Goal: Task Accomplishment & Management: Complete application form

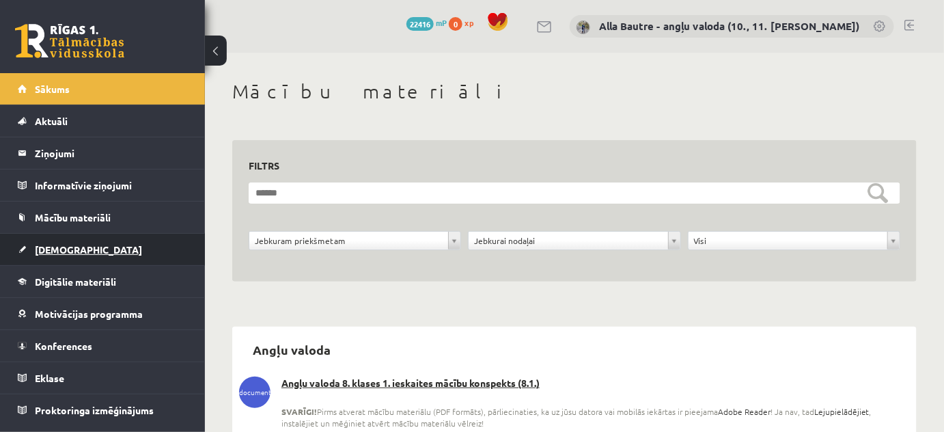
click at [46, 244] on span "[DEMOGRAPHIC_DATA]" at bounding box center [88, 249] width 107 height 12
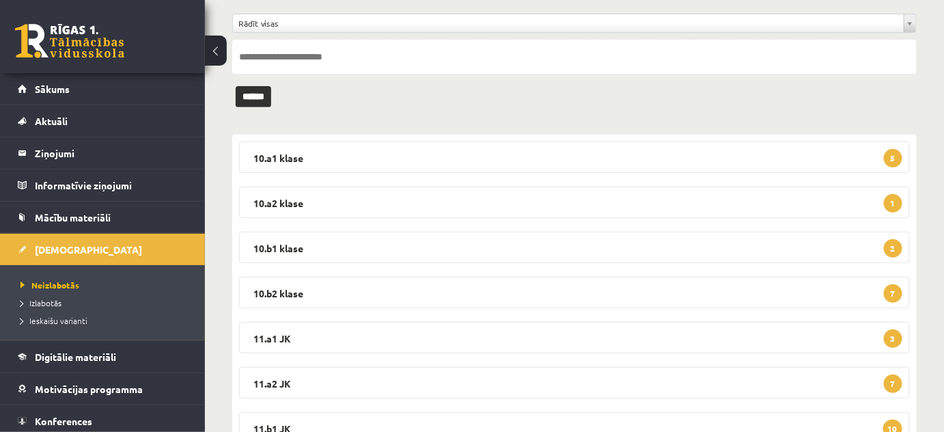
scroll to position [124, 0]
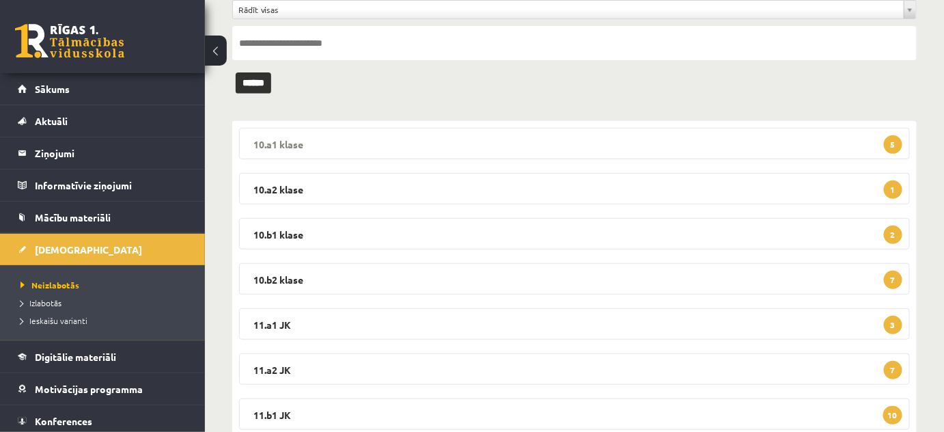
click at [286, 136] on legend "10.a1 klase 5" at bounding box center [574, 143] width 671 height 31
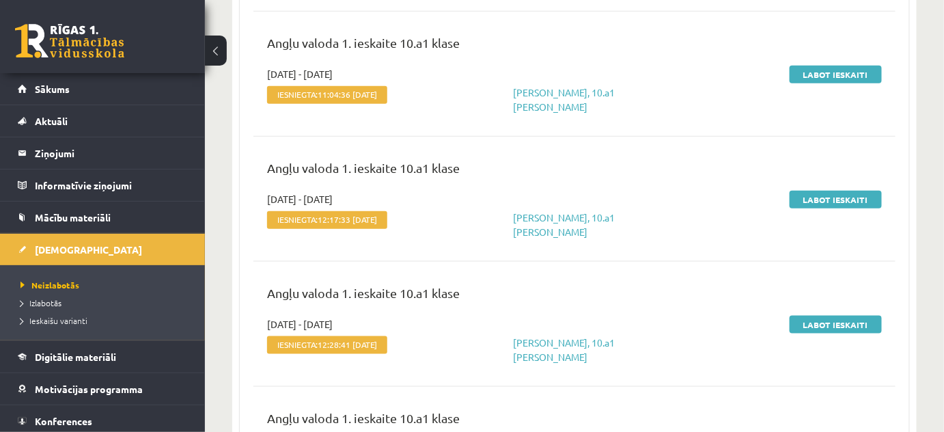
scroll to position [186, 0]
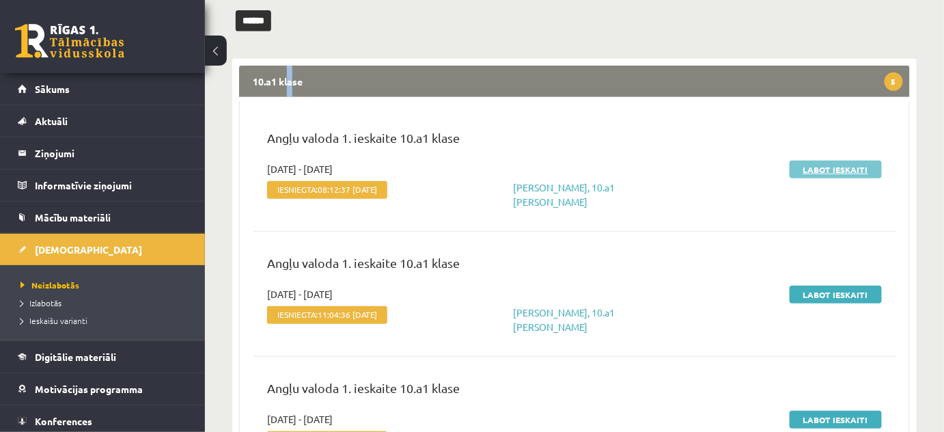
click at [823, 164] on link "Labot ieskaiti" at bounding box center [835, 169] width 92 height 18
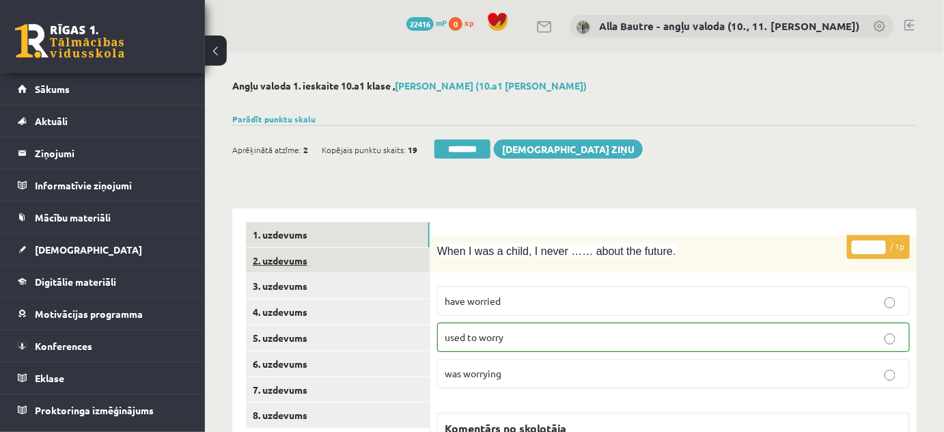
click at [277, 256] on link "2. uzdevums" at bounding box center [338, 260] width 184 height 25
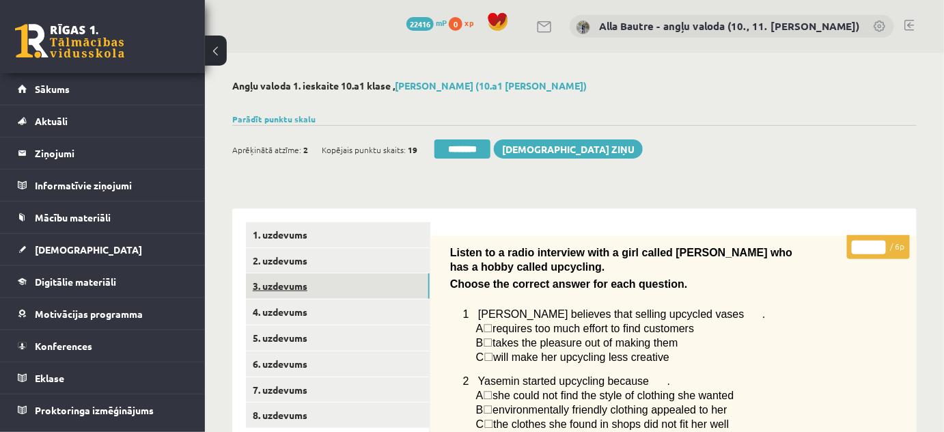
click at [271, 284] on link "3. uzdevums" at bounding box center [338, 285] width 184 height 25
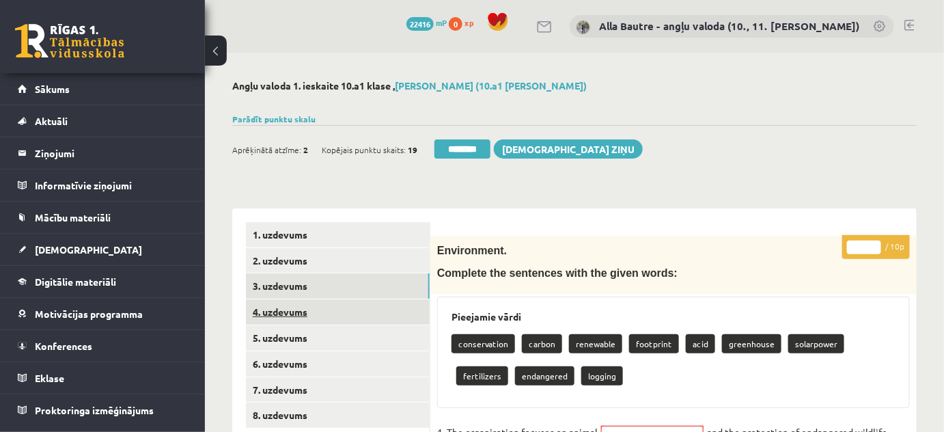
click at [274, 313] on link "4. uzdevums" at bounding box center [338, 311] width 184 height 25
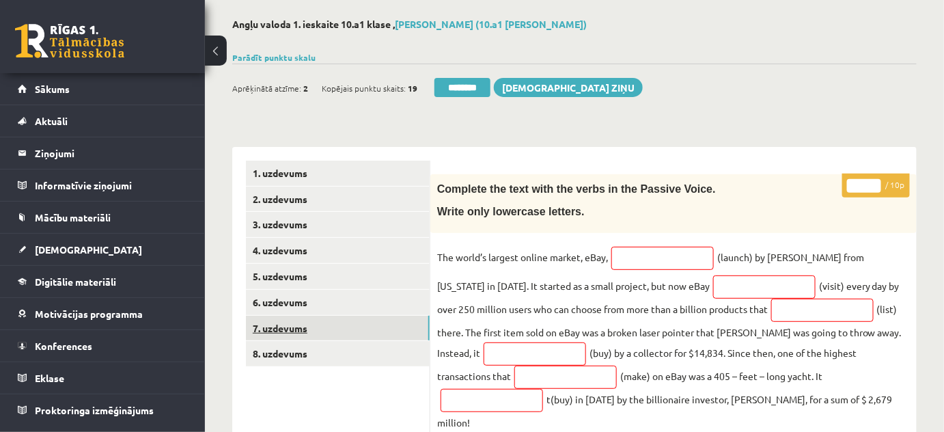
click at [278, 325] on link "7. uzdevums" at bounding box center [338, 327] width 184 height 25
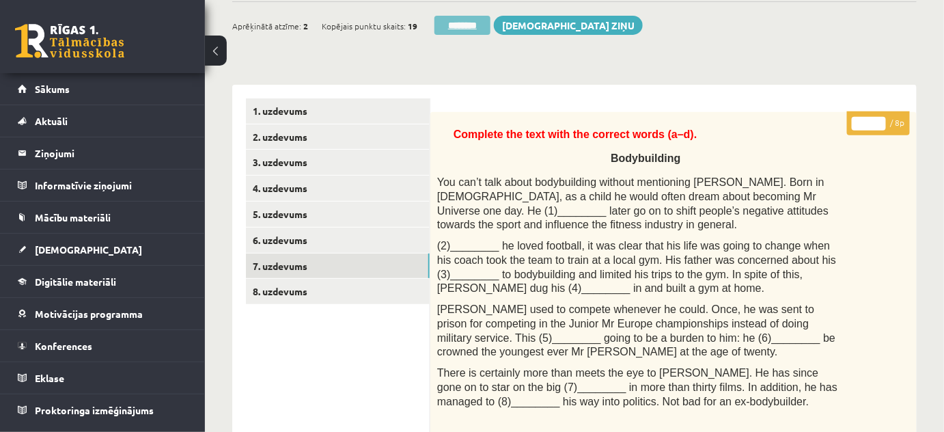
click at [438, 27] on input "********" at bounding box center [462, 25] width 56 height 19
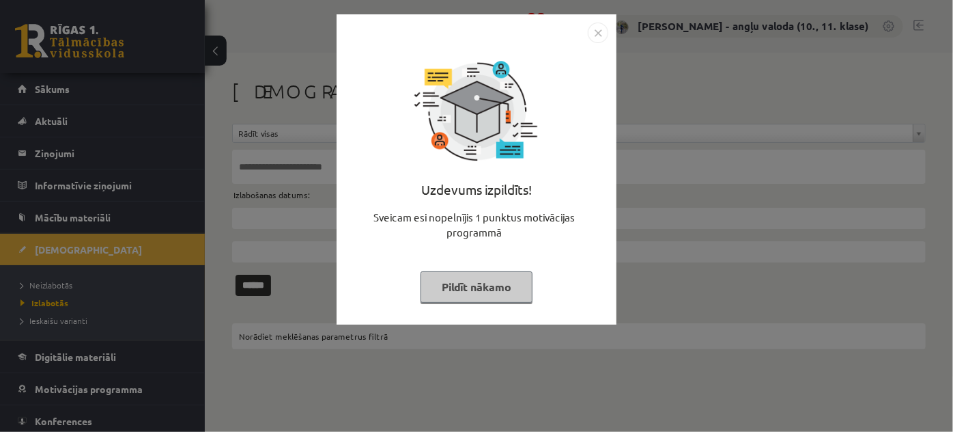
click at [588, 36] on img "Close" at bounding box center [598, 33] width 20 height 20
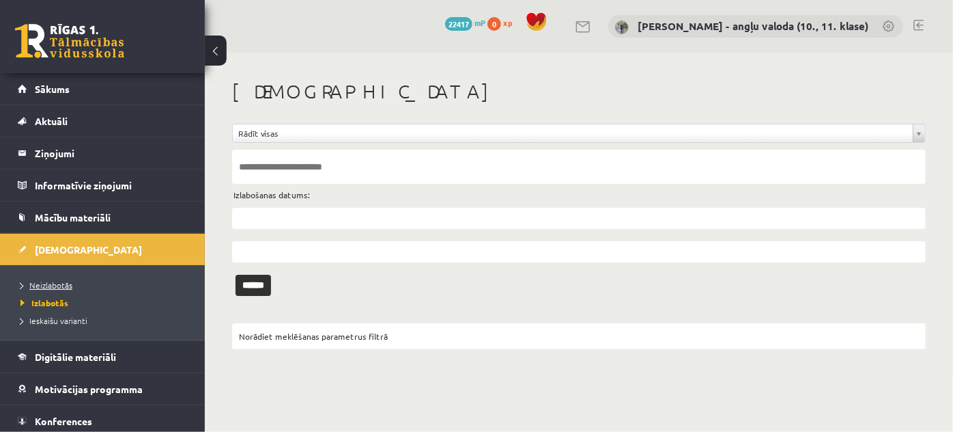
click at [52, 280] on span "Neizlabotās" at bounding box center [46, 284] width 52 height 11
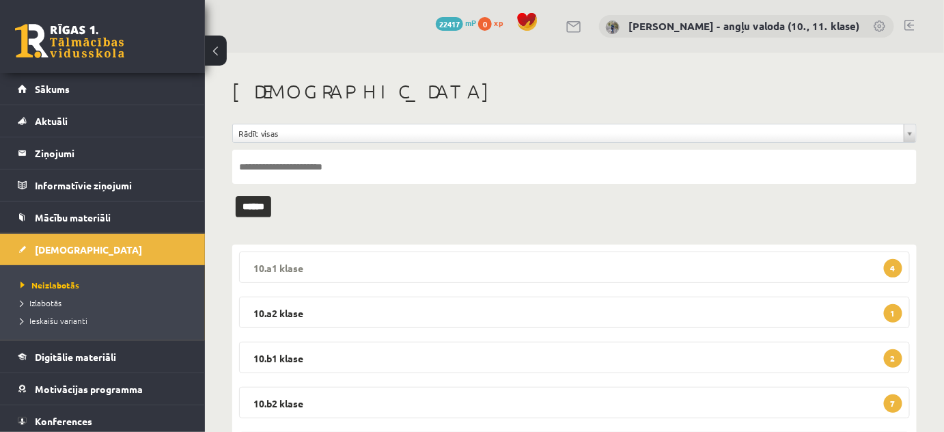
click at [285, 270] on legend "10.a1 klase 4" at bounding box center [574, 266] width 671 height 31
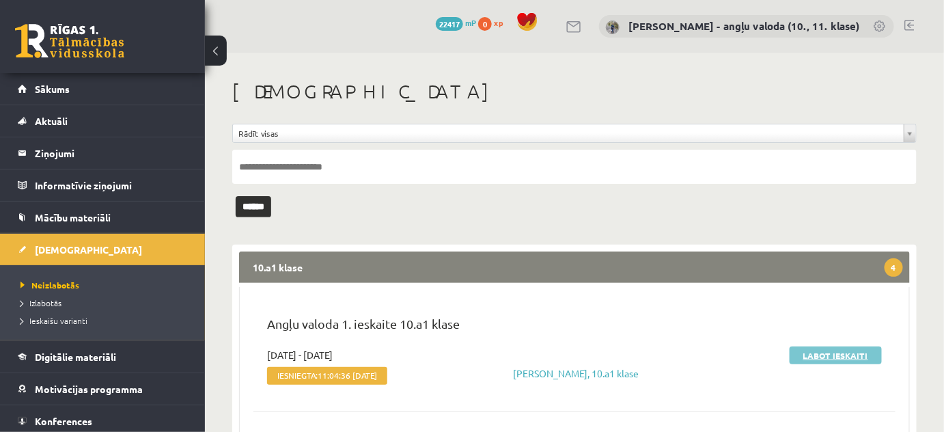
click at [811, 356] on link "Labot ieskaiti" at bounding box center [835, 355] width 92 height 18
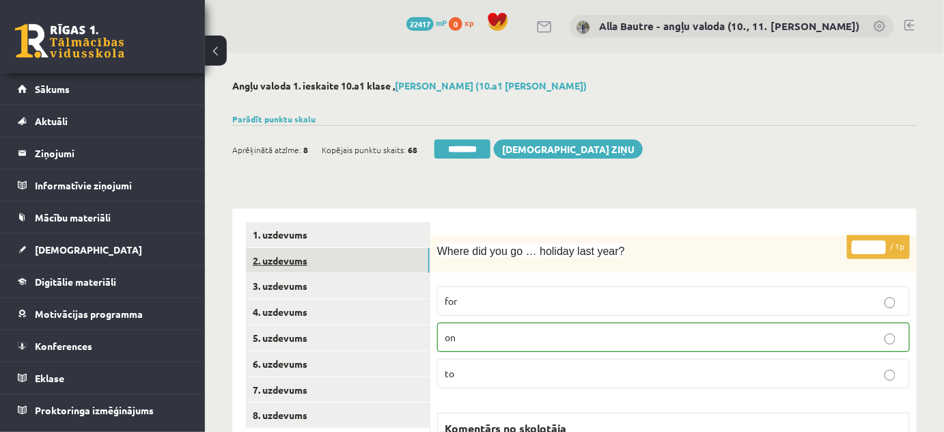
click at [291, 260] on link "2. uzdevums" at bounding box center [338, 260] width 184 height 25
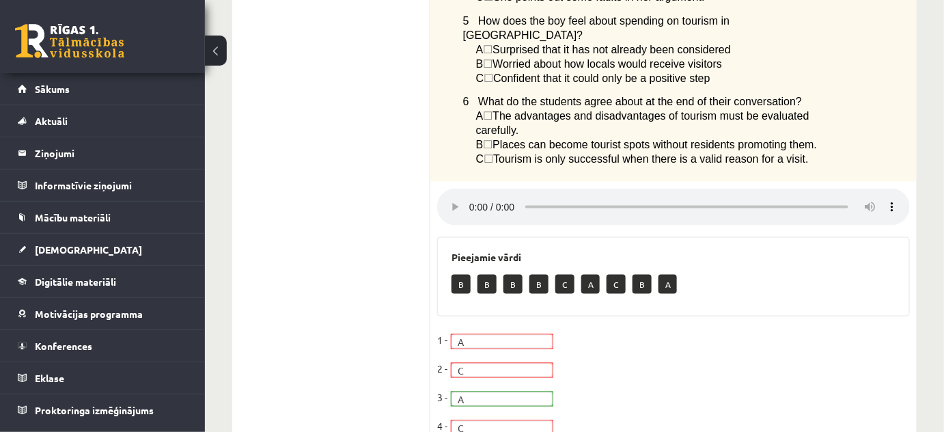
scroll to position [55, 0]
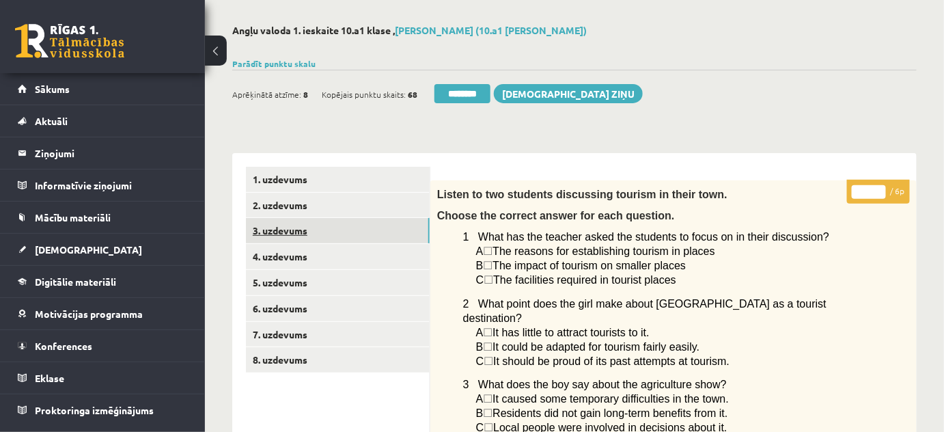
click at [285, 230] on link "3. uzdevums" at bounding box center [338, 230] width 184 height 25
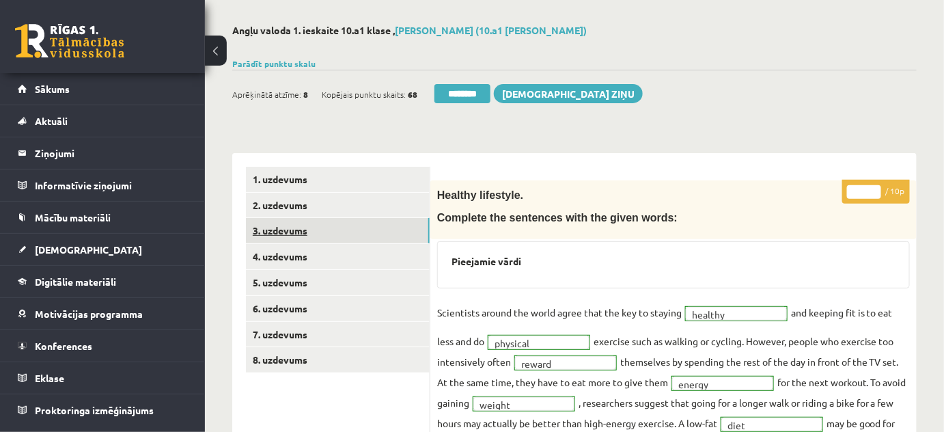
scroll to position [0, 0]
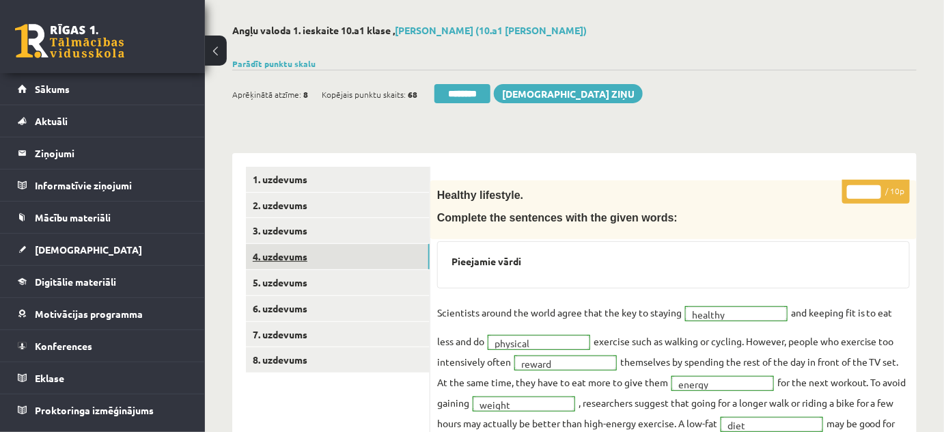
click at [273, 255] on link "4. uzdevums" at bounding box center [338, 256] width 184 height 25
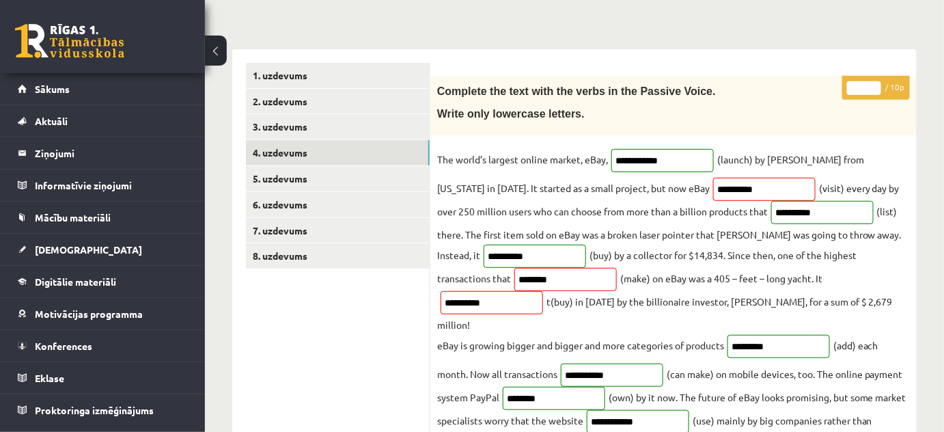
scroll to position [180, 0]
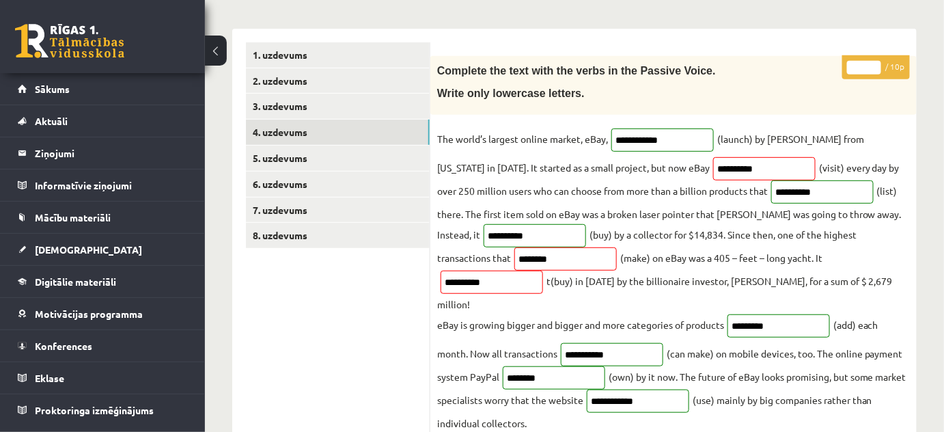
type input "*"
click at [874, 65] on input "*" at bounding box center [864, 68] width 34 height 14
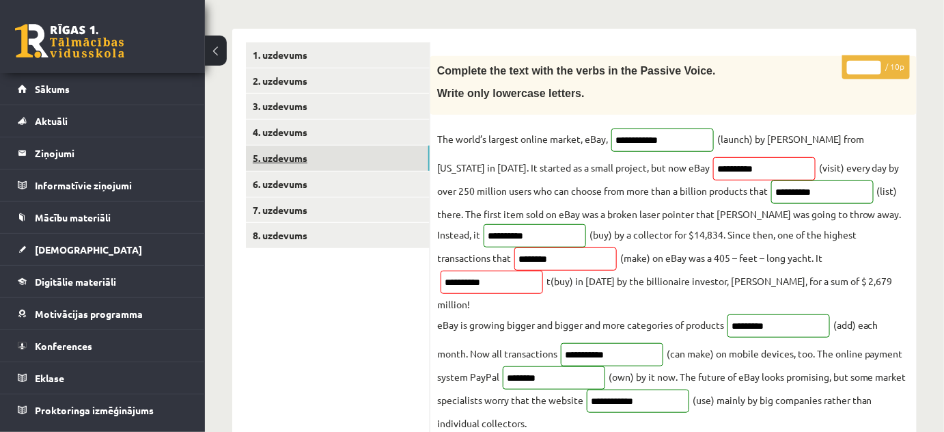
click at [300, 158] on link "5. uzdevums" at bounding box center [338, 157] width 184 height 25
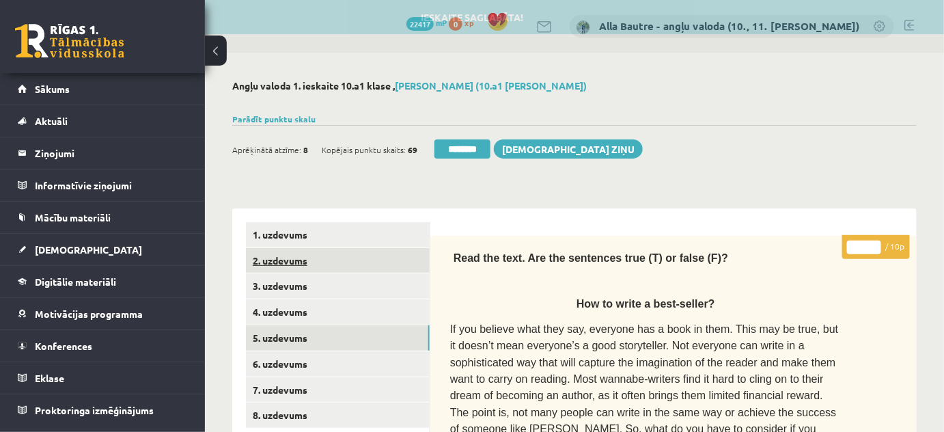
scroll to position [0, 0]
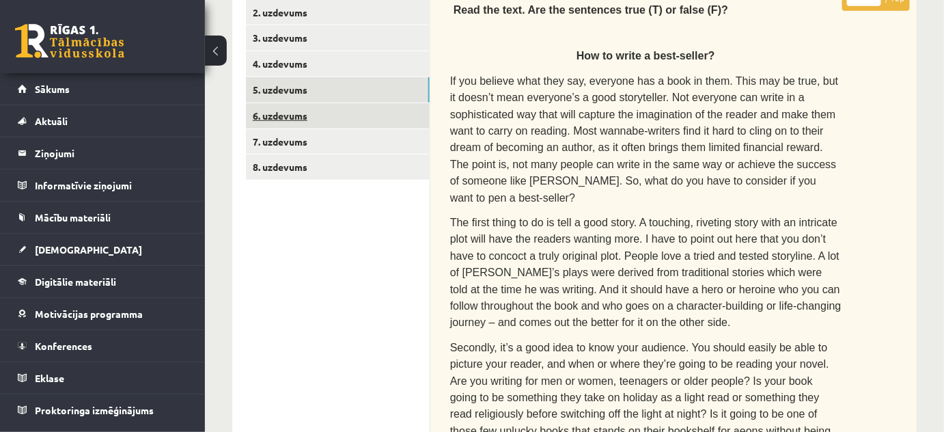
click at [289, 112] on link "6. uzdevums" at bounding box center [338, 115] width 184 height 25
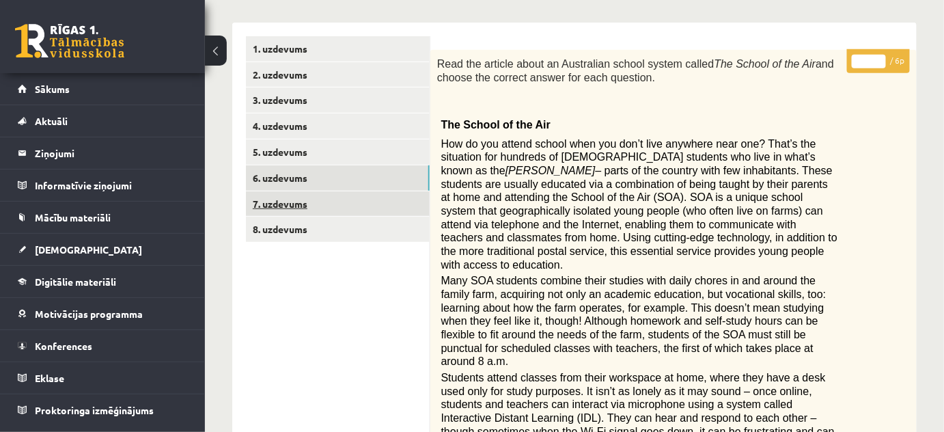
click at [280, 201] on link "7. uzdevums" at bounding box center [338, 203] width 184 height 25
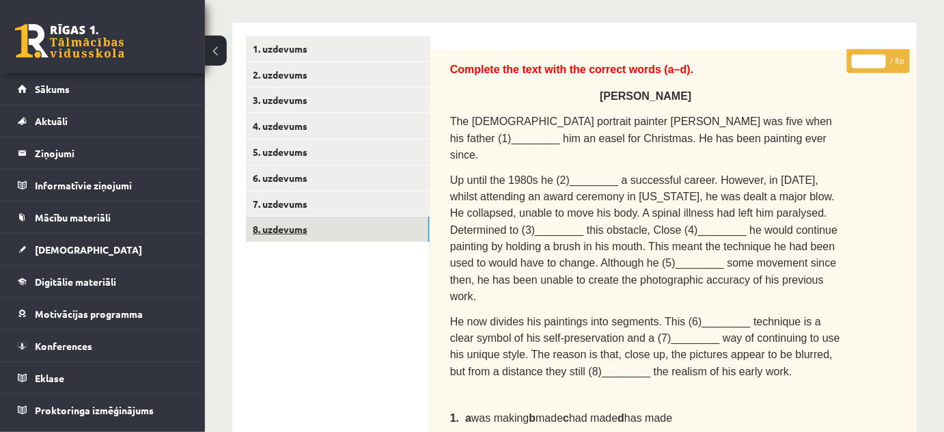
click at [280, 226] on link "8. uzdevums" at bounding box center [338, 228] width 184 height 25
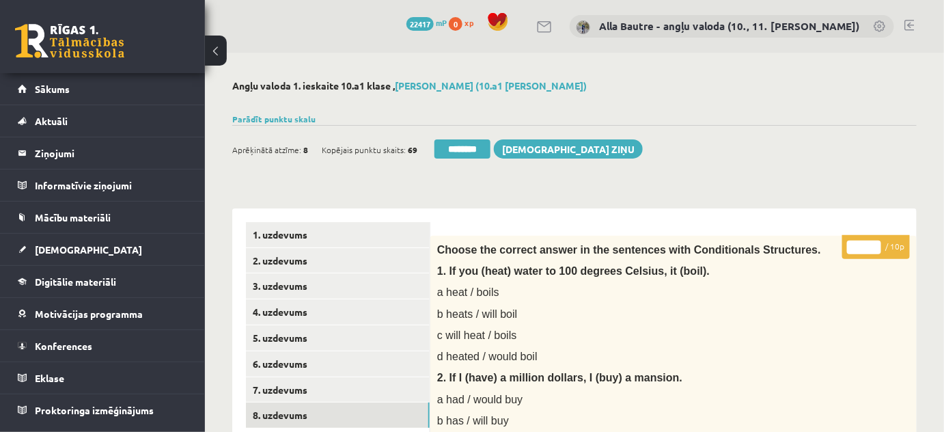
type input "**"
click at [874, 244] on input "**" at bounding box center [864, 247] width 34 height 14
click at [304, 311] on link "4. uzdevums" at bounding box center [338, 311] width 184 height 25
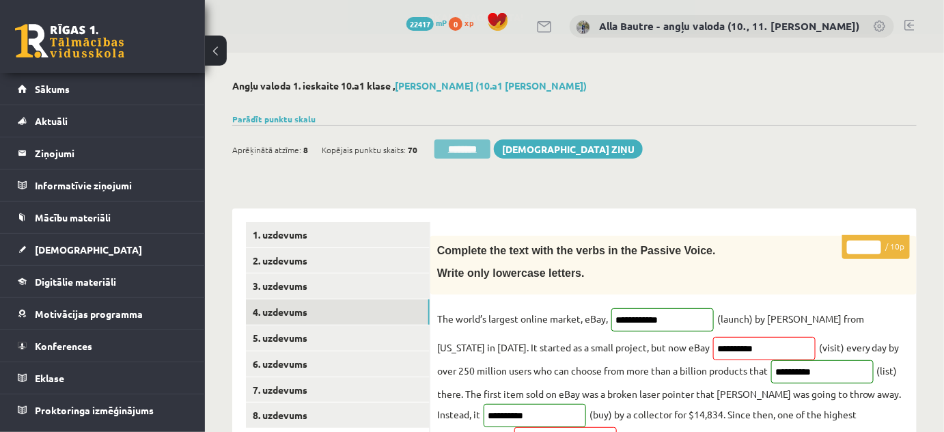
click at [475, 152] on input "********" at bounding box center [462, 148] width 56 height 19
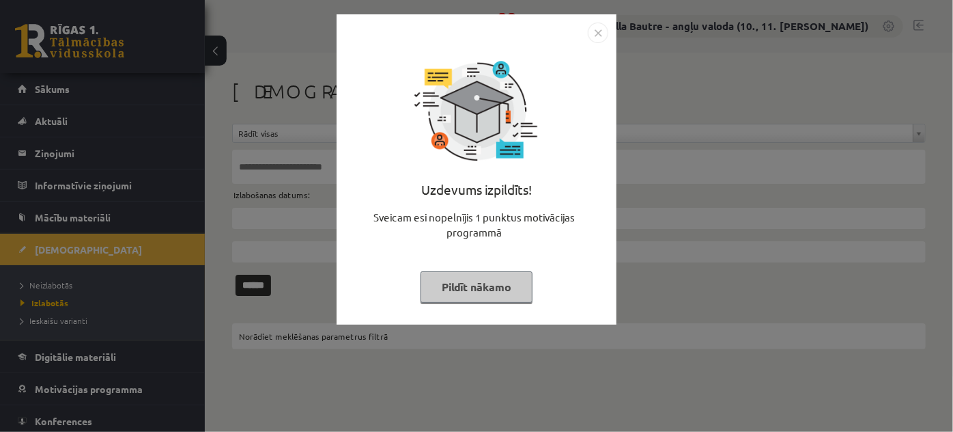
click at [595, 32] on img "Close" at bounding box center [598, 33] width 20 height 20
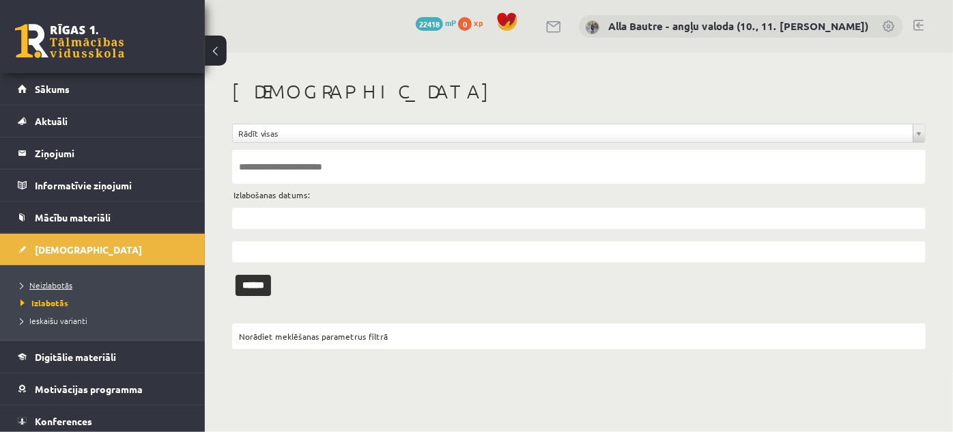
click at [62, 280] on span "Neizlabotās" at bounding box center [46, 284] width 52 height 11
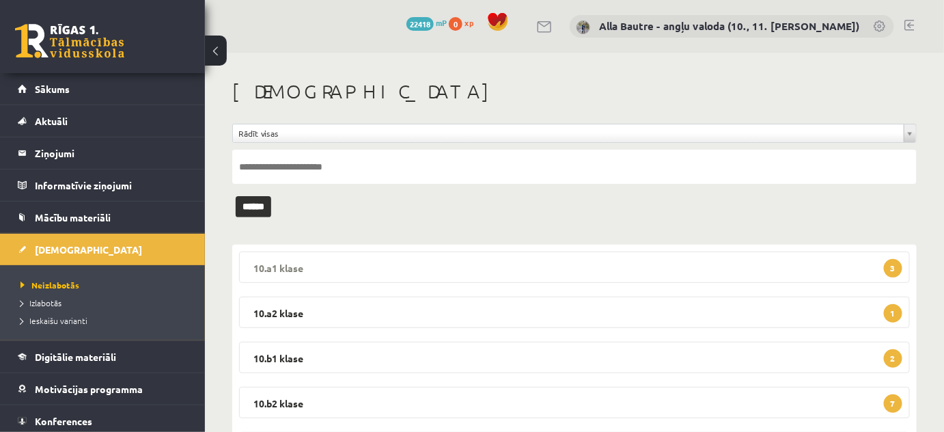
click at [293, 263] on legend "10.a1 [PERSON_NAME] 3" at bounding box center [574, 266] width 671 height 31
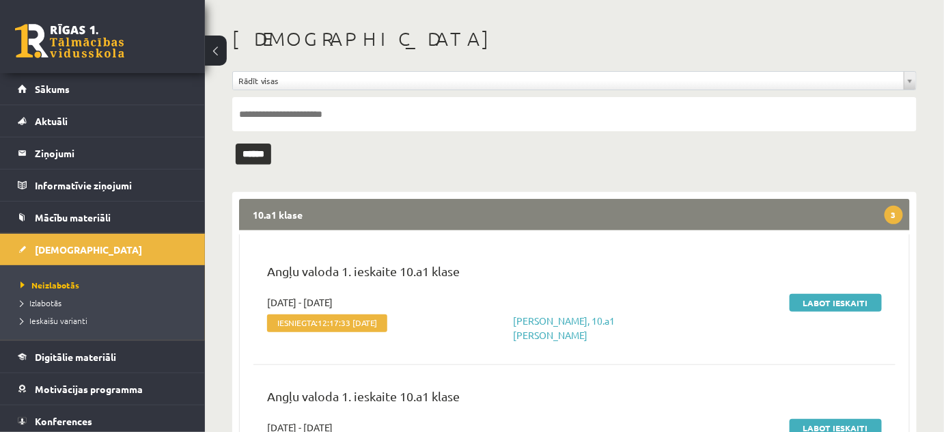
scroll to position [124, 0]
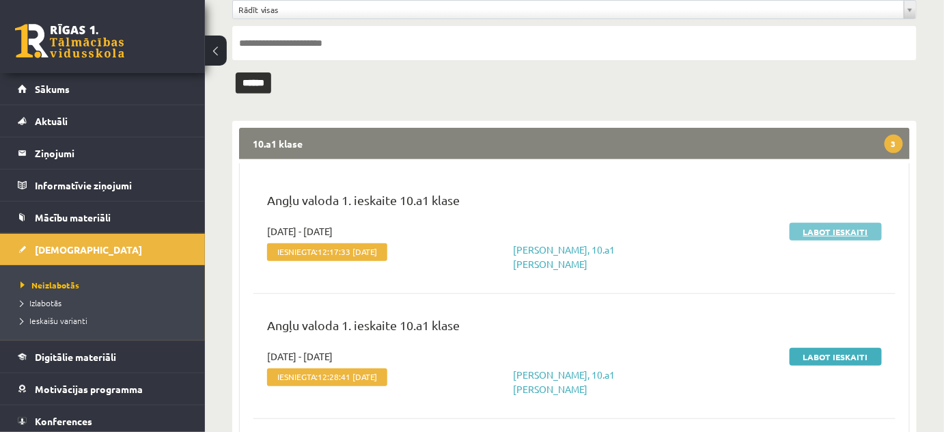
click at [834, 227] on link "Labot ieskaiti" at bounding box center [835, 232] width 92 height 18
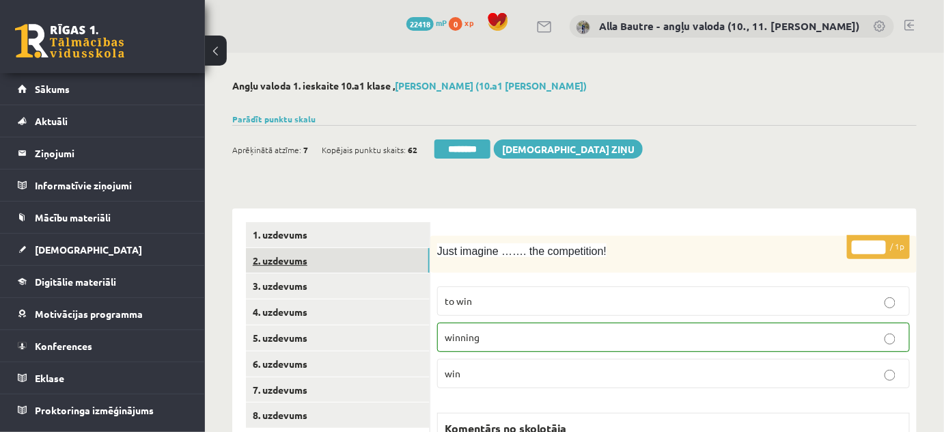
click at [291, 262] on link "2. uzdevums" at bounding box center [338, 260] width 184 height 25
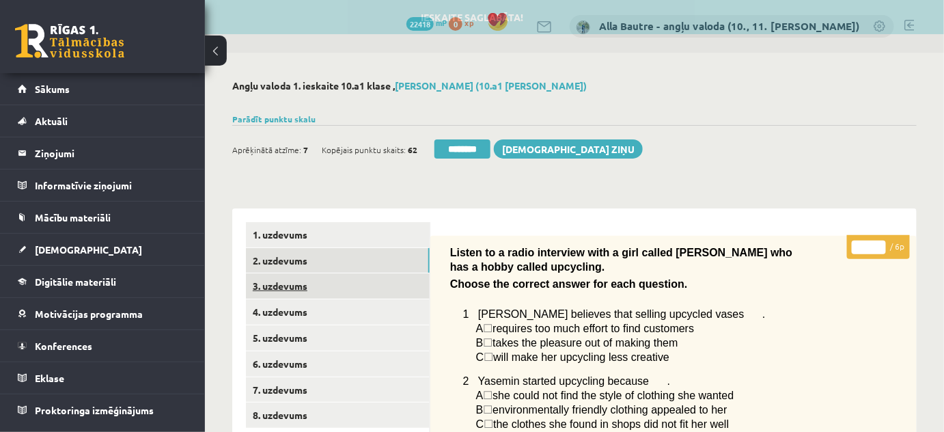
click at [286, 284] on link "3. uzdevums" at bounding box center [338, 285] width 184 height 25
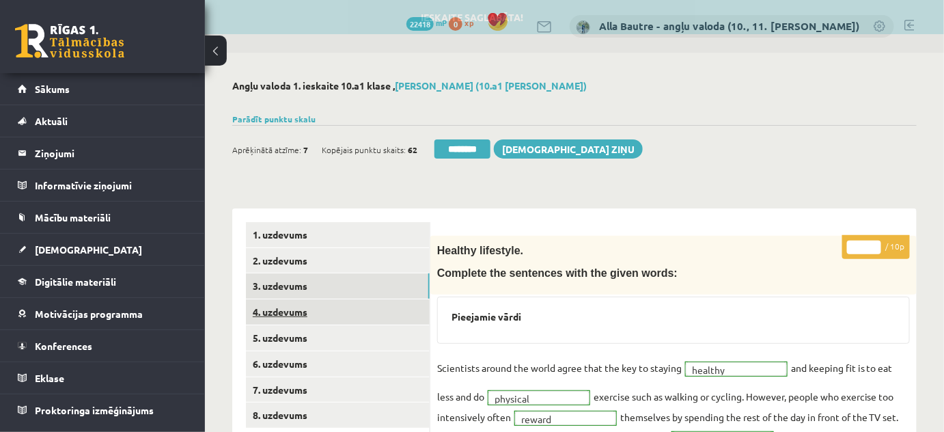
click at [281, 309] on link "4. uzdevums" at bounding box center [338, 311] width 184 height 25
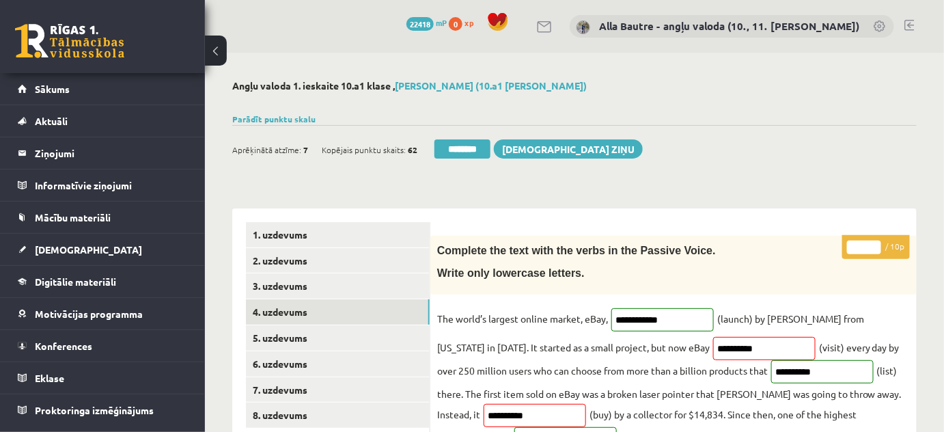
click at [874, 244] on input "*" at bounding box center [864, 247] width 34 height 14
type input "*"
click at [874, 243] on input "*" at bounding box center [864, 247] width 34 height 14
click at [277, 334] on link "5. uzdevums" at bounding box center [338, 337] width 184 height 25
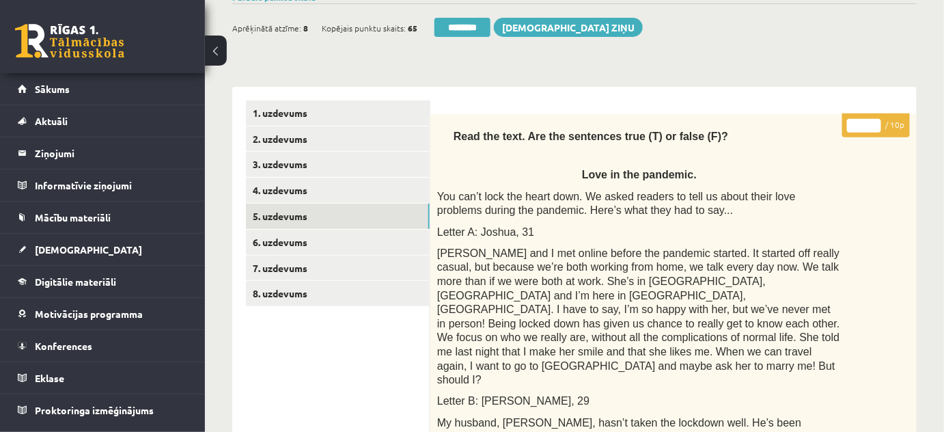
scroll to position [124, 0]
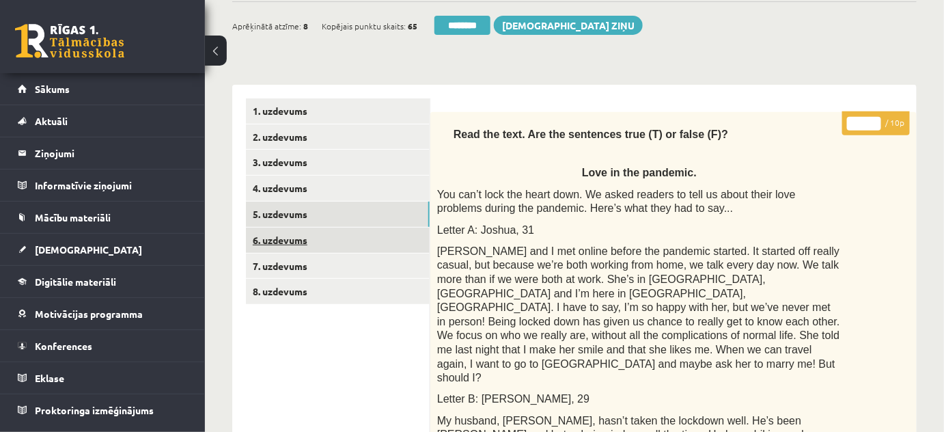
click at [283, 235] on link "6. uzdevums" at bounding box center [338, 239] width 184 height 25
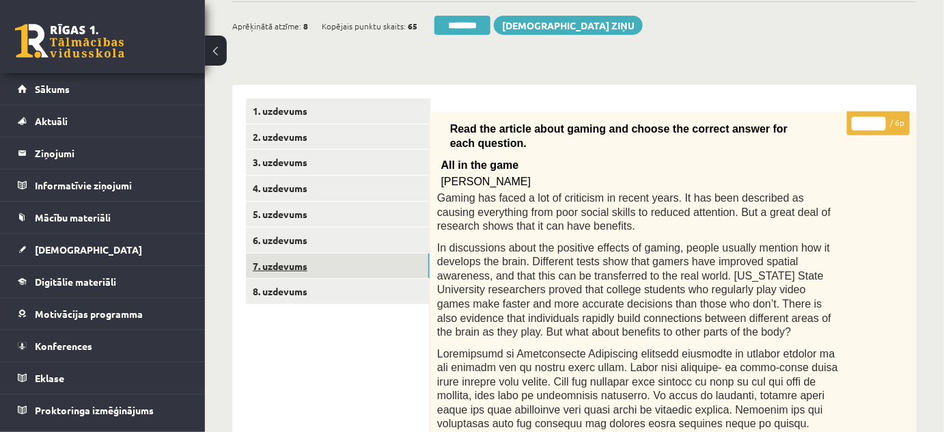
click at [280, 263] on link "7. uzdevums" at bounding box center [338, 265] width 184 height 25
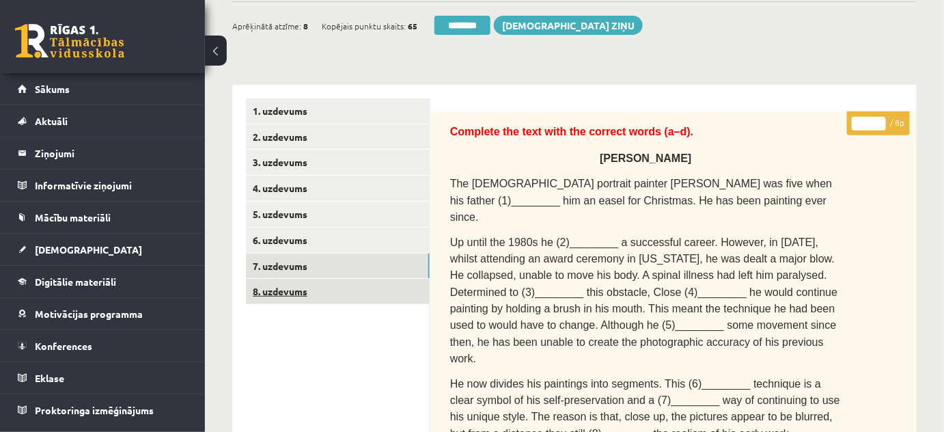
click at [275, 290] on link "8. uzdevums" at bounding box center [338, 291] width 184 height 25
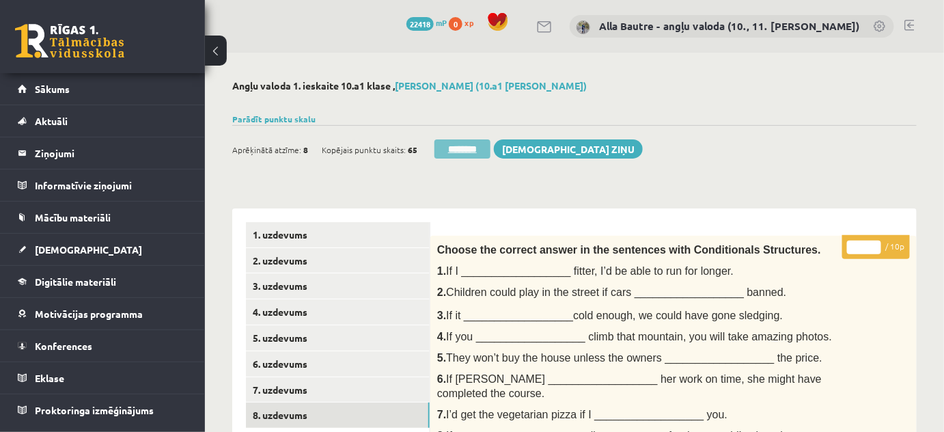
click at [464, 147] on input "********" at bounding box center [462, 148] width 56 height 19
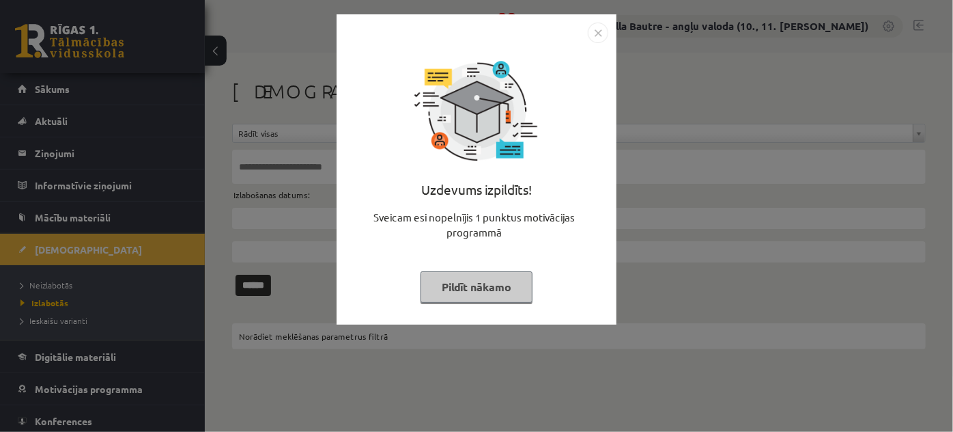
click at [595, 34] on img "Close" at bounding box center [598, 33] width 20 height 20
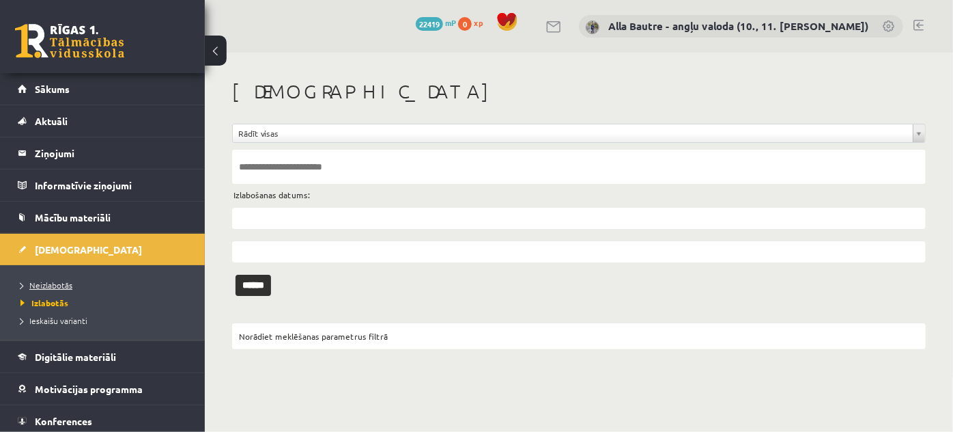
click at [58, 281] on span "Neizlabotās" at bounding box center [46, 284] width 52 height 11
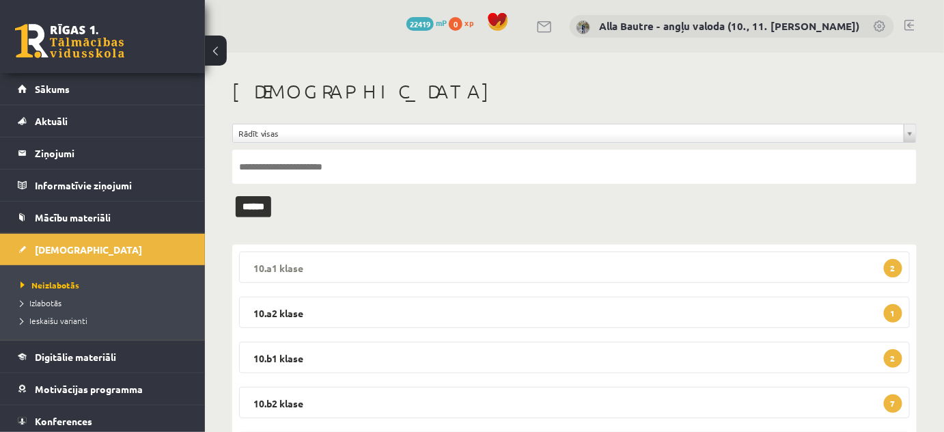
click at [275, 264] on legend "10.a1 klase 2" at bounding box center [574, 266] width 671 height 31
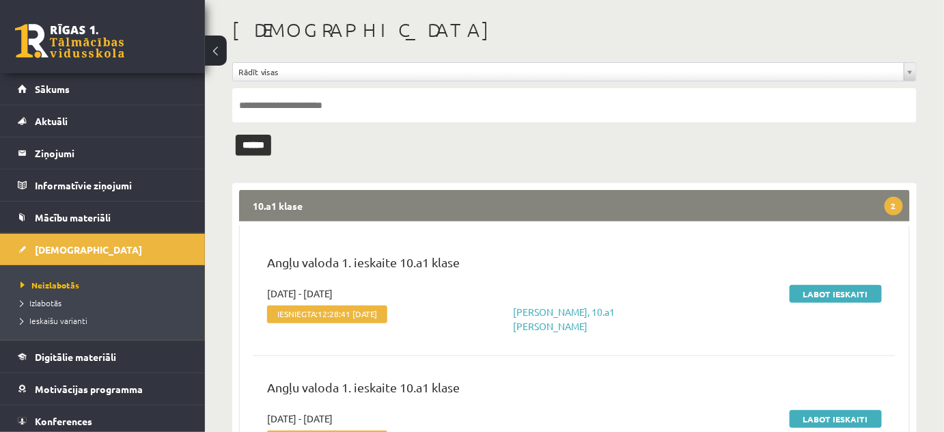
scroll to position [124, 0]
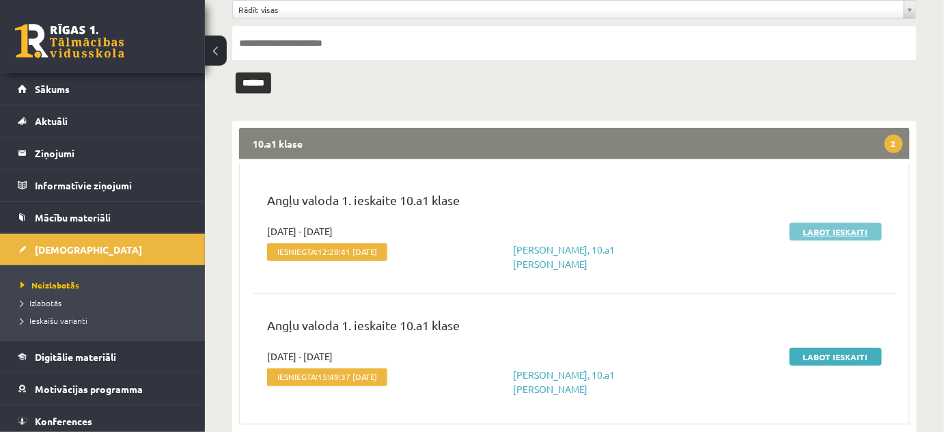
click at [832, 229] on link "Labot ieskaiti" at bounding box center [835, 232] width 92 height 18
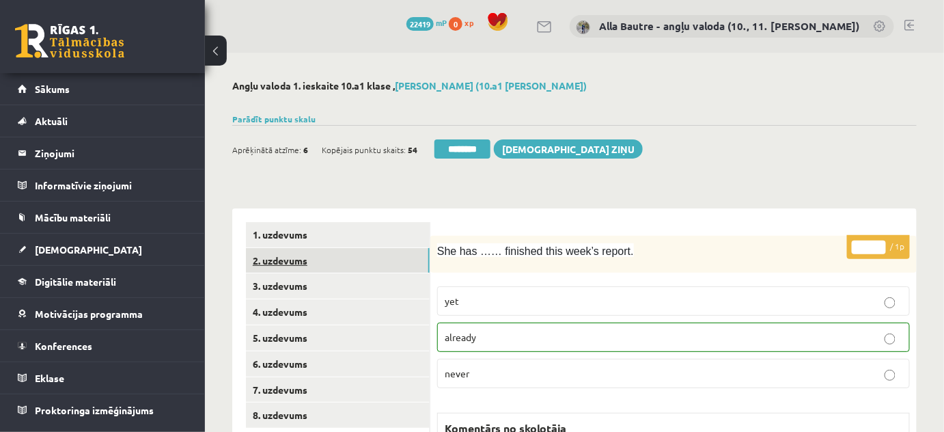
click at [280, 262] on link "2. uzdevums" at bounding box center [338, 260] width 184 height 25
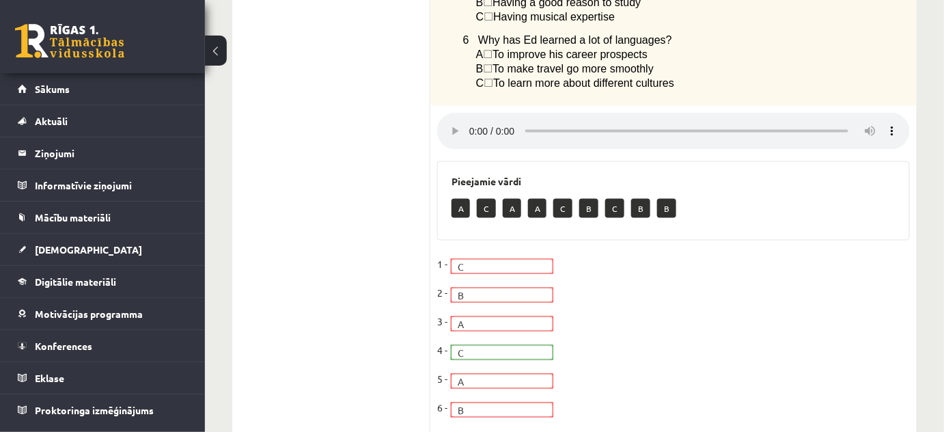
scroll to position [186, 0]
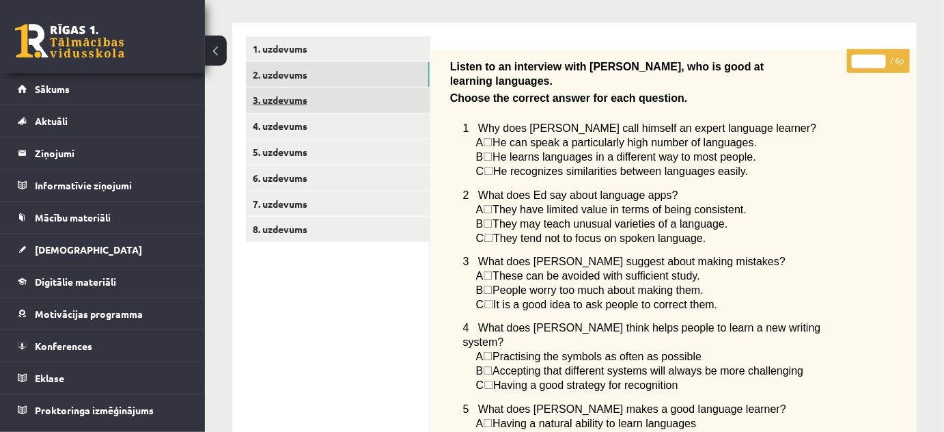
click at [290, 98] on link "3. uzdevums" at bounding box center [338, 99] width 184 height 25
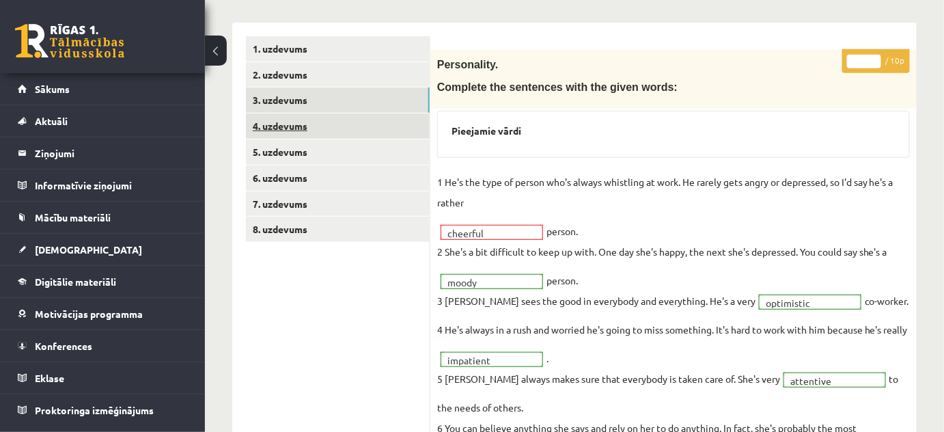
scroll to position [0, 0]
click at [292, 123] on link "4. uzdevums" at bounding box center [338, 125] width 184 height 25
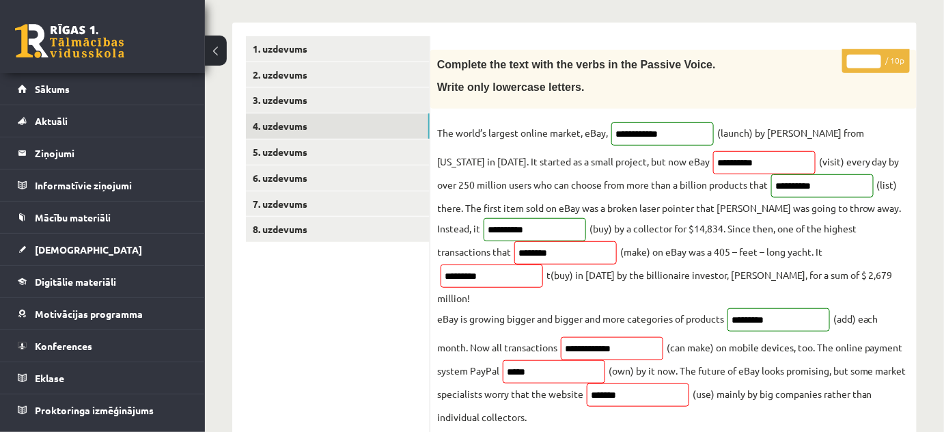
click at [875, 57] on input "*" at bounding box center [864, 62] width 34 height 14
type input "*"
click at [875, 57] on input "*" at bounding box center [864, 62] width 34 height 14
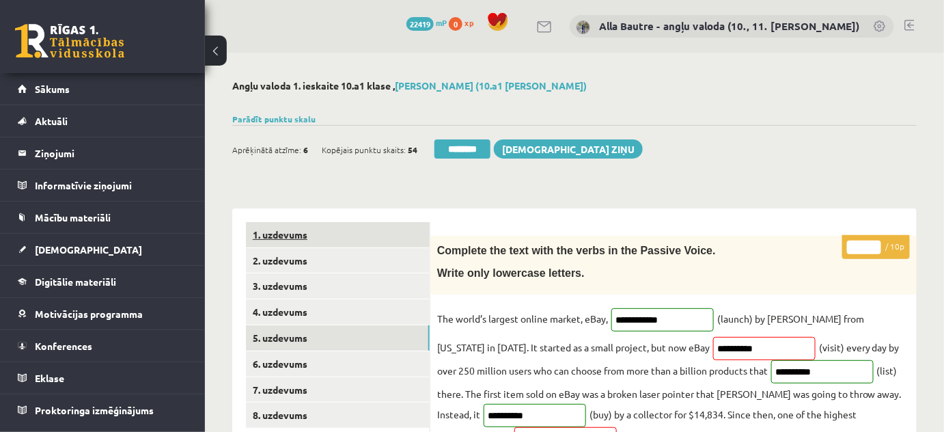
scroll to position [124, 0]
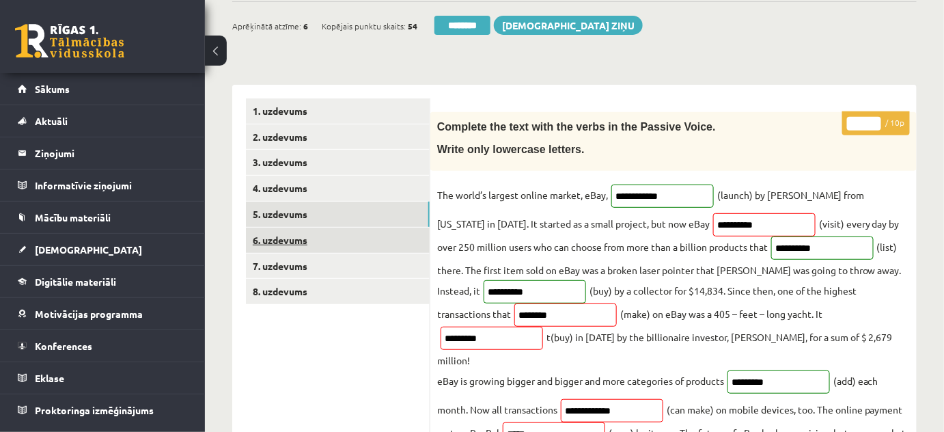
click at [281, 235] on link "6. uzdevums" at bounding box center [338, 239] width 184 height 25
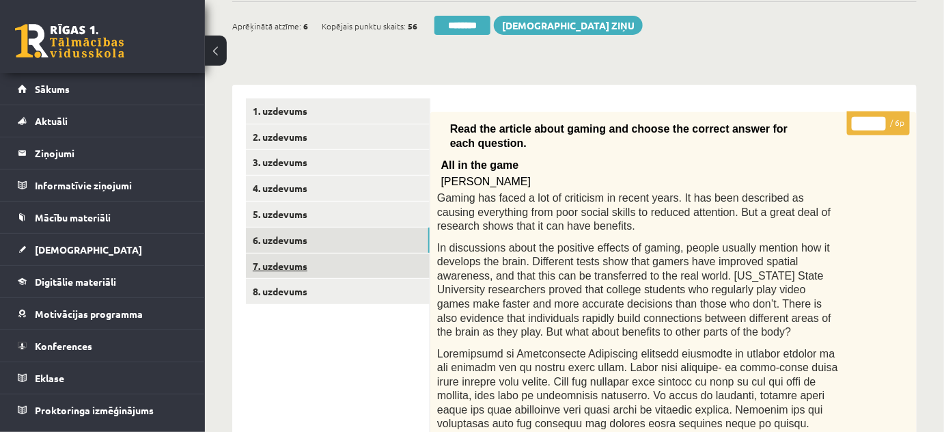
scroll to position [0, 0]
click at [282, 264] on link "7. uzdevums" at bounding box center [338, 265] width 184 height 25
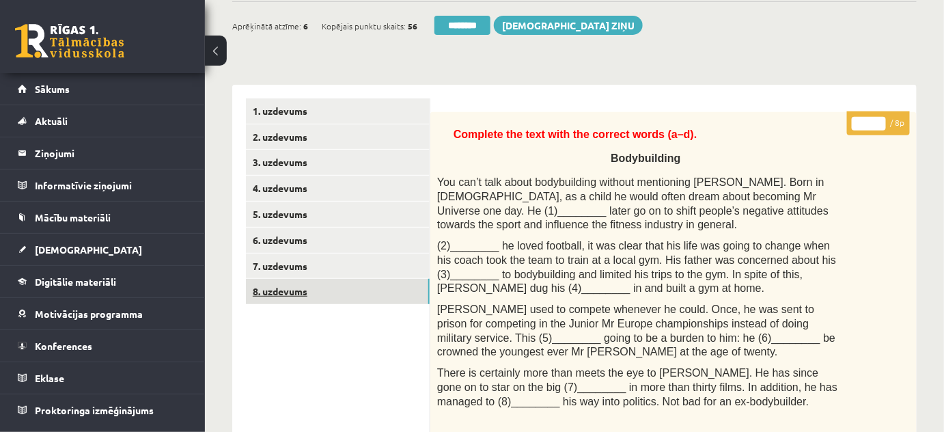
click at [280, 287] on link "8. uzdevums" at bounding box center [338, 291] width 184 height 25
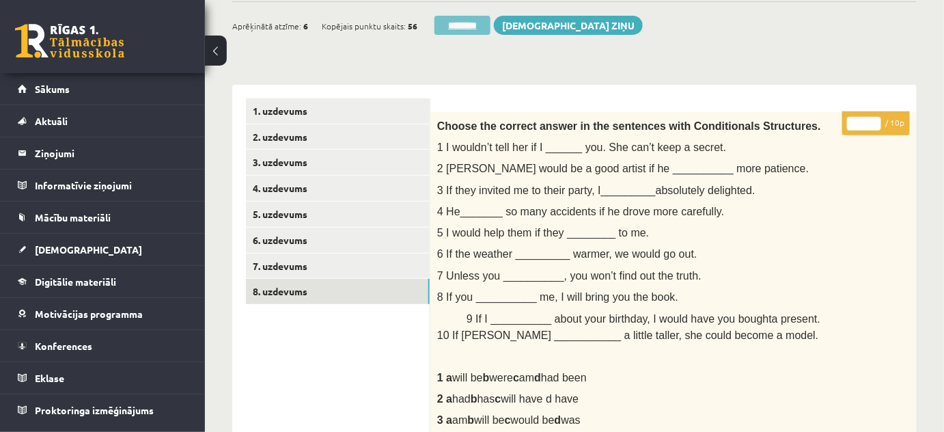
click at [468, 25] on input "********" at bounding box center [462, 25] width 56 height 19
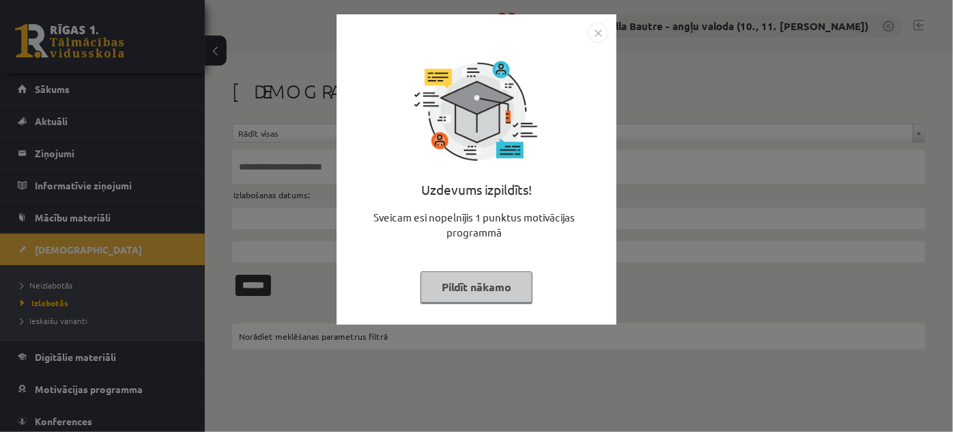
click at [601, 30] on img "Close" at bounding box center [598, 33] width 20 height 20
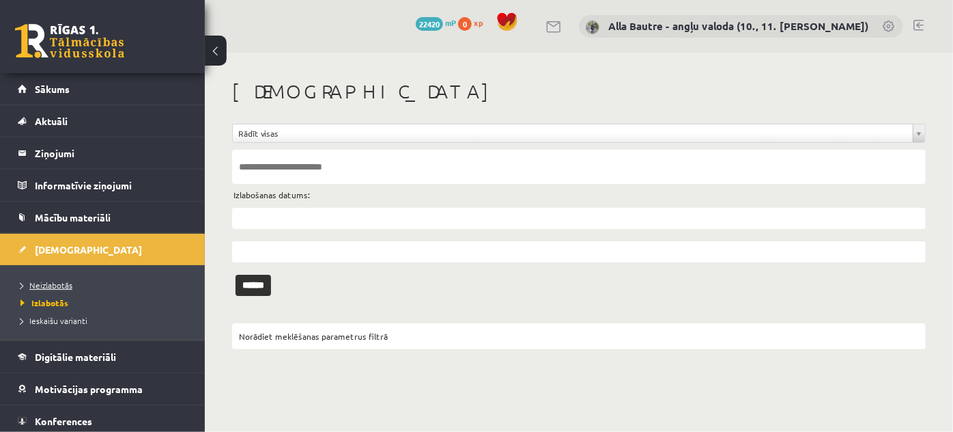
click at [64, 283] on span "Neizlabotās" at bounding box center [46, 284] width 52 height 11
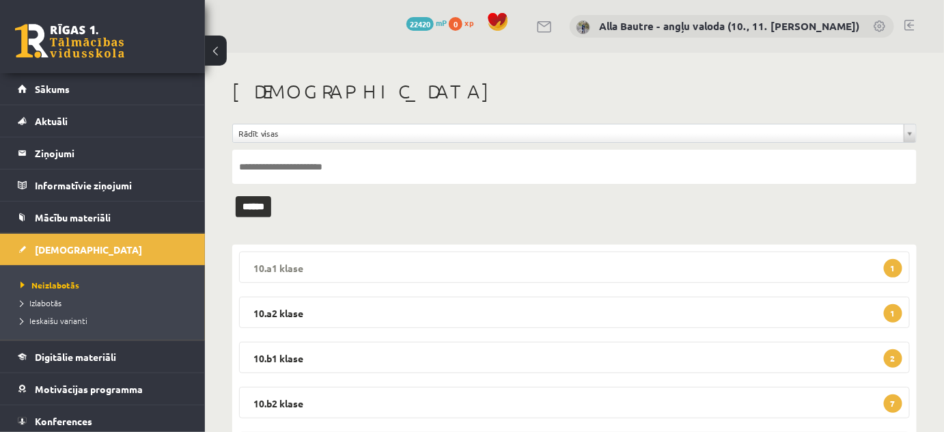
click at [267, 263] on legend "10.a1 klase 1" at bounding box center [574, 266] width 671 height 31
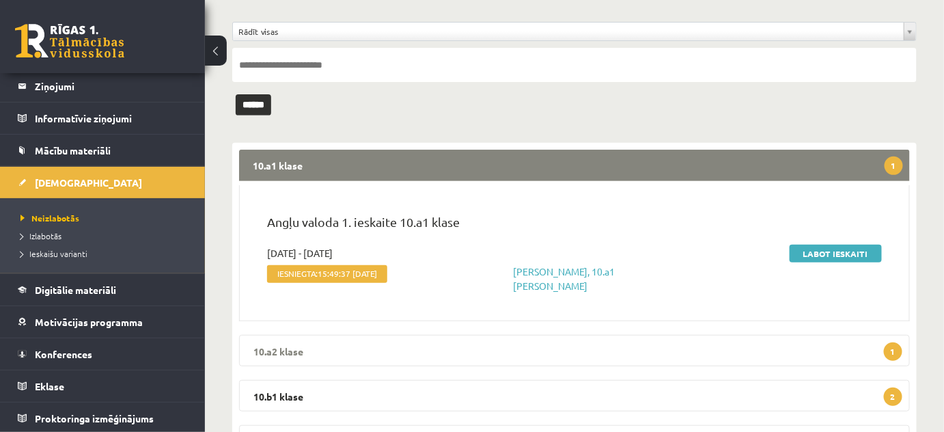
scroll to position [124, 0]
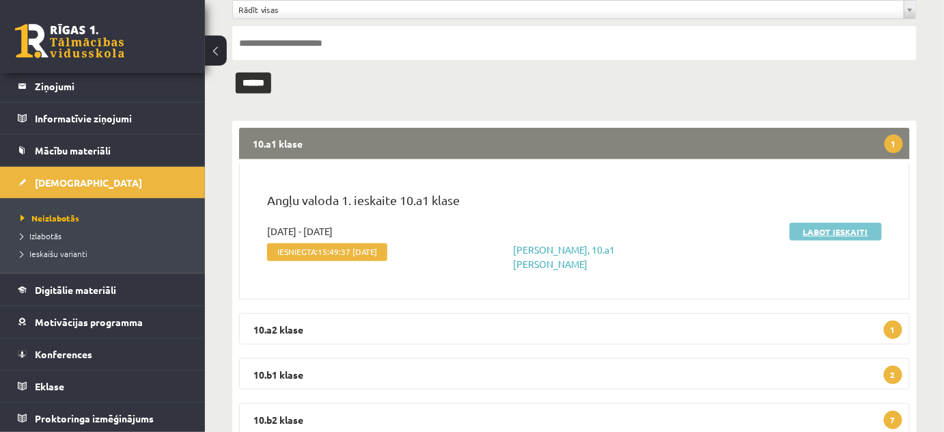
click at [819, 231] on link "Labot ieskaiti" at bounding box center [835, 232] width 92 height 18
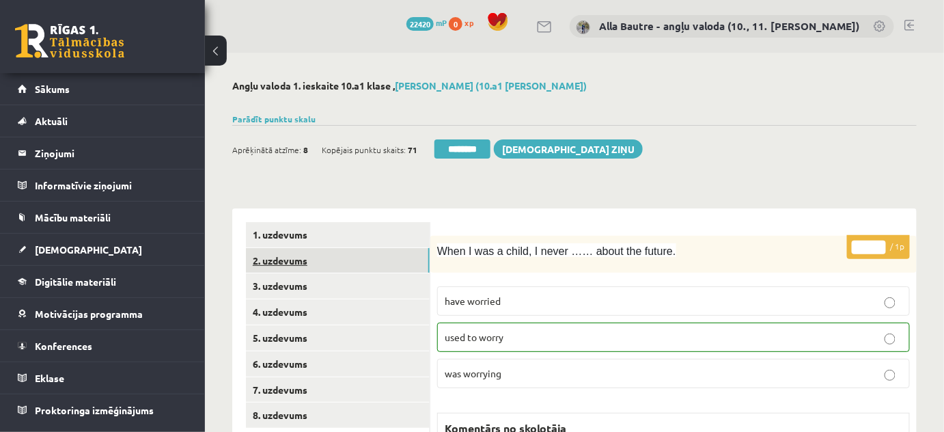
click at [302, 254] on link "2. uzdevums" at bounding box center [338, 260] width 184 height 25
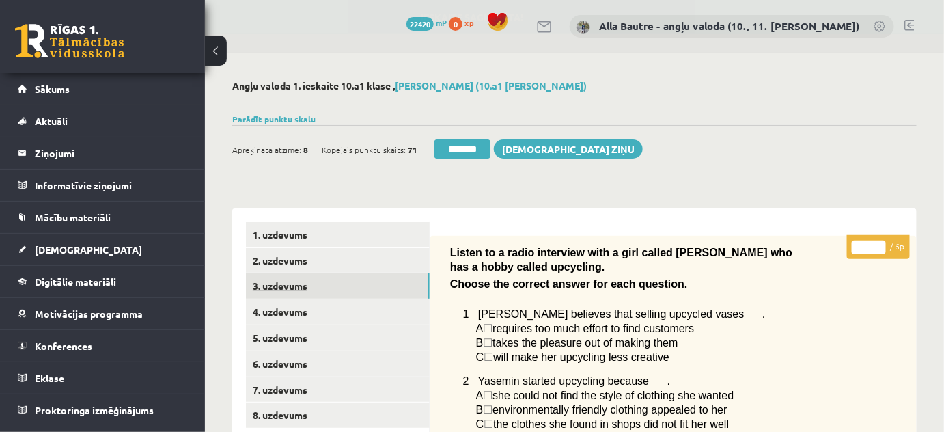
click at [296, 281] on link "3. uzdevums" at bounding box center [338, 285] width 184 height 25
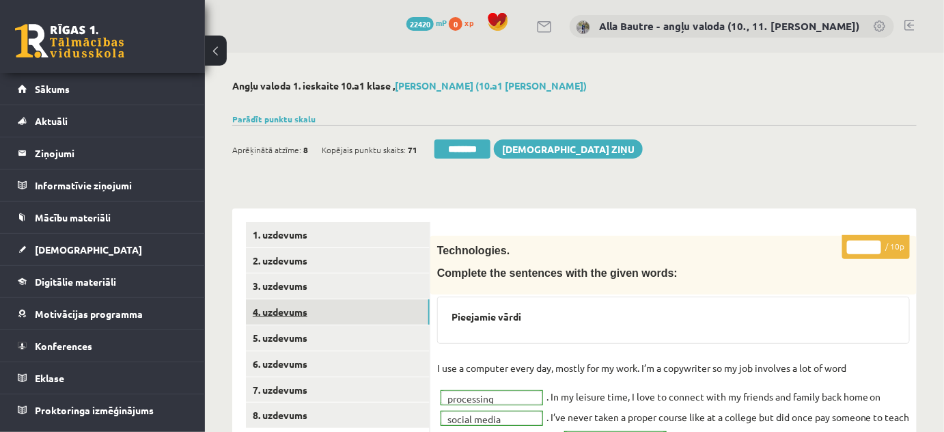
click at [286, 308] on link "4. uzdevums" at bounding box center [338, 311] width 184 height 25
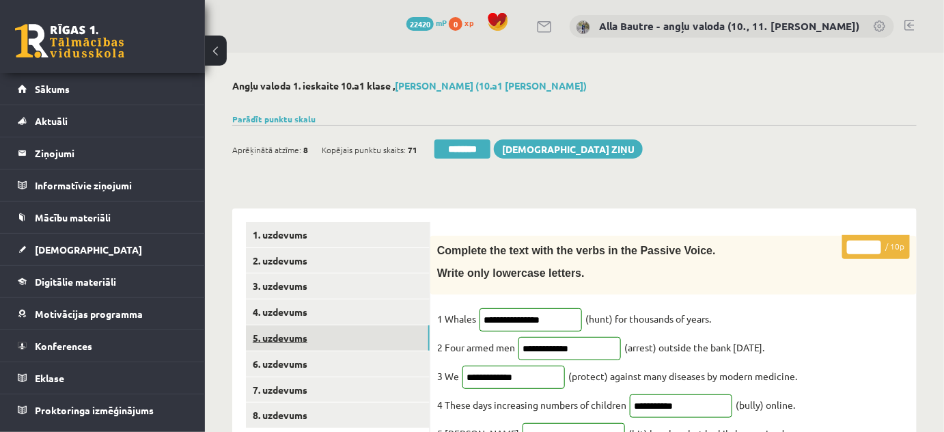
click at [286, 334] on link "5. uzdevums" at bounding box center [338, 337] width 184 height 25
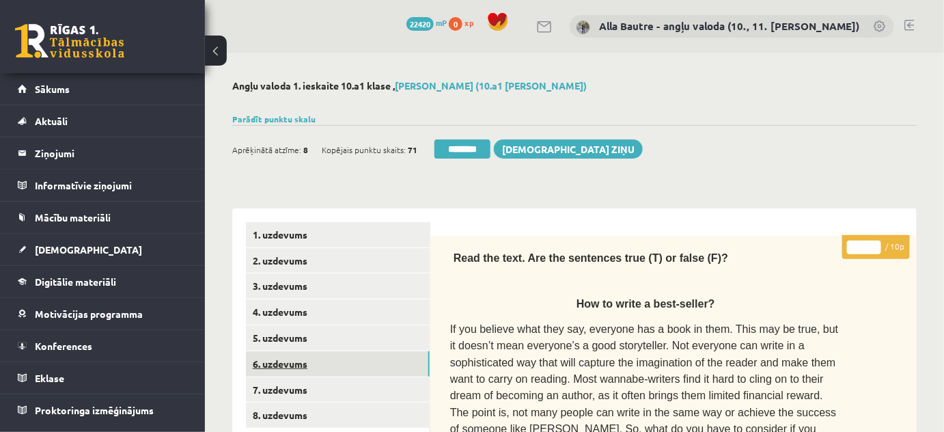
click at [286, 364] on link "6. uzdevums" at bounding box center [338, 363] width 184 height 25
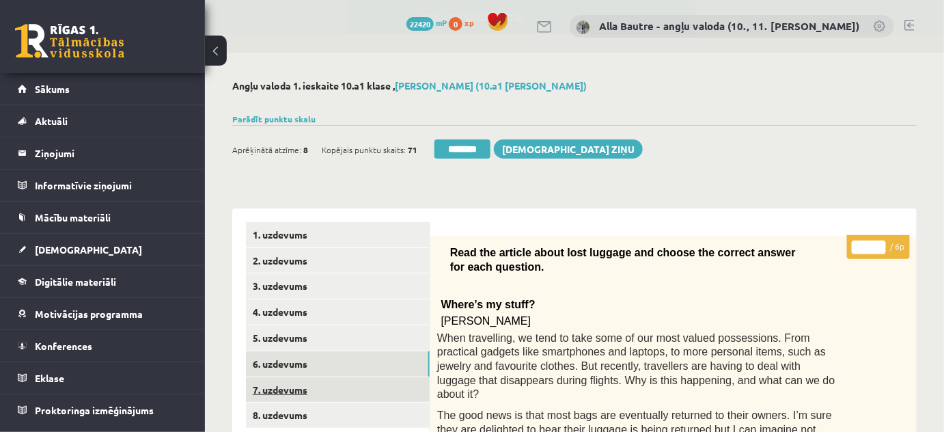
click at [282, 389] on link "7. uzdevums" at bounding box center [338, 389] width 184 height 25
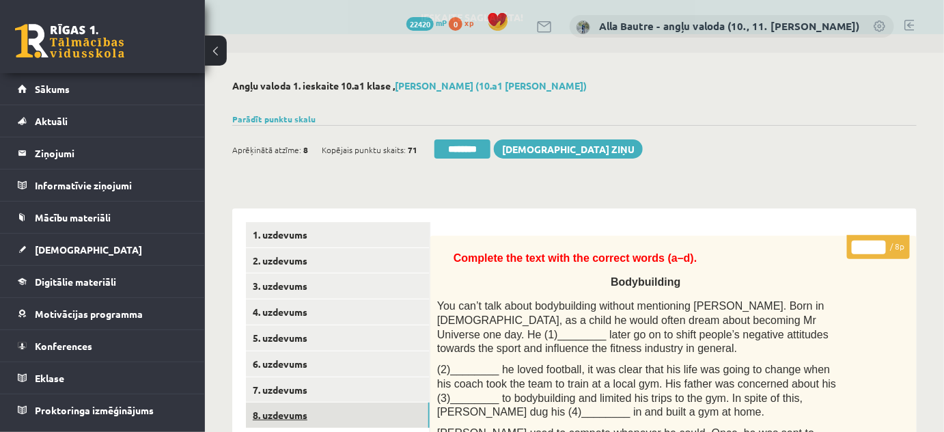
click at [285, 415] on link "8. uzdevums" at bounding box center [338, 414] width 184 height 25
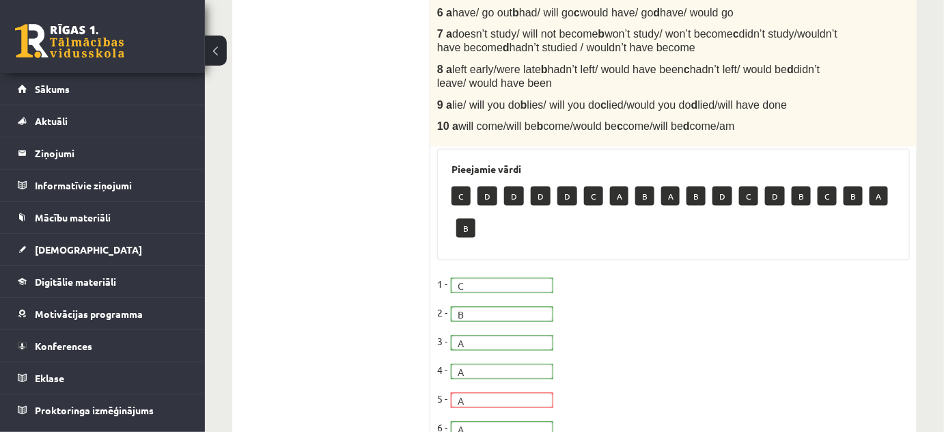
scroll to position [744, 0]
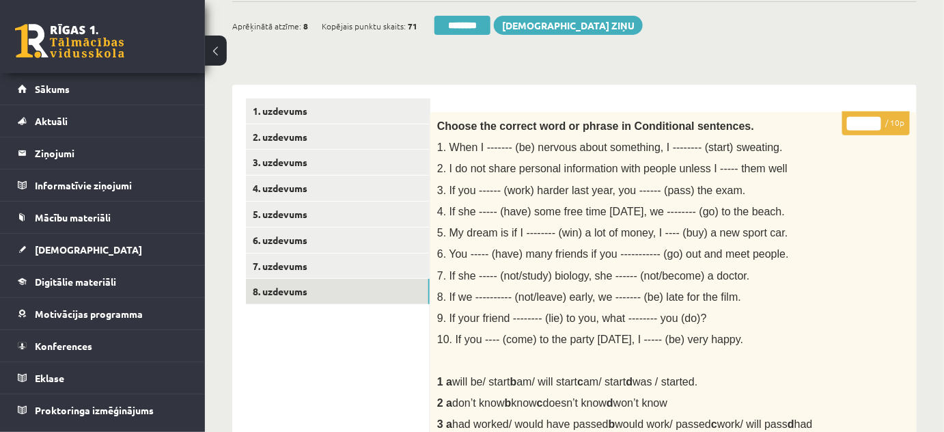
type input "**"
click at [875, 117] on input "**" at bounding box center [864, 124] width 34 height 14
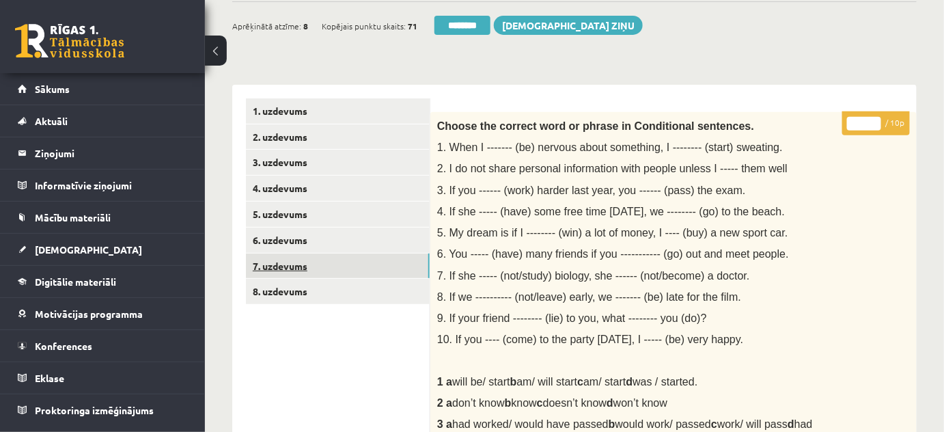
click at [274, 259] on link "7. uzdevums" at bounding box center [338, 265] width 184 height 25
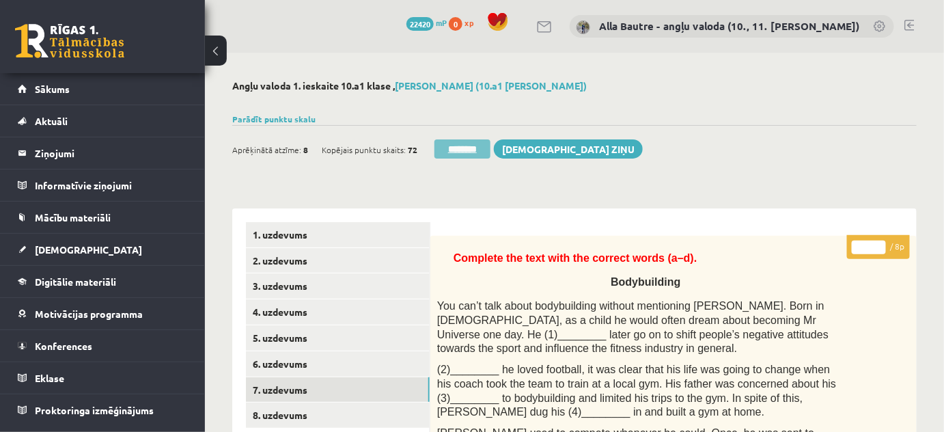
click at [461, 146] on input "********" at bounding box center [462, 148] width 56 height 19
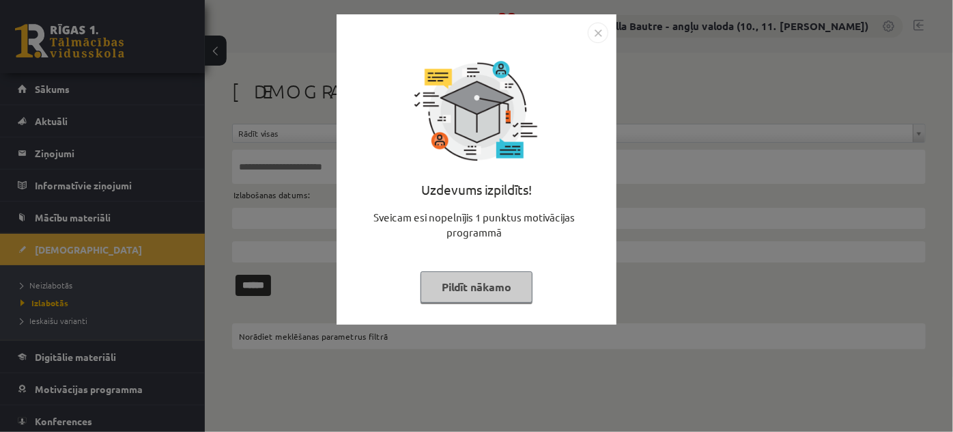
click at [596, 33] on img "Close" at bounding box center [598, 33] width 20 height 20
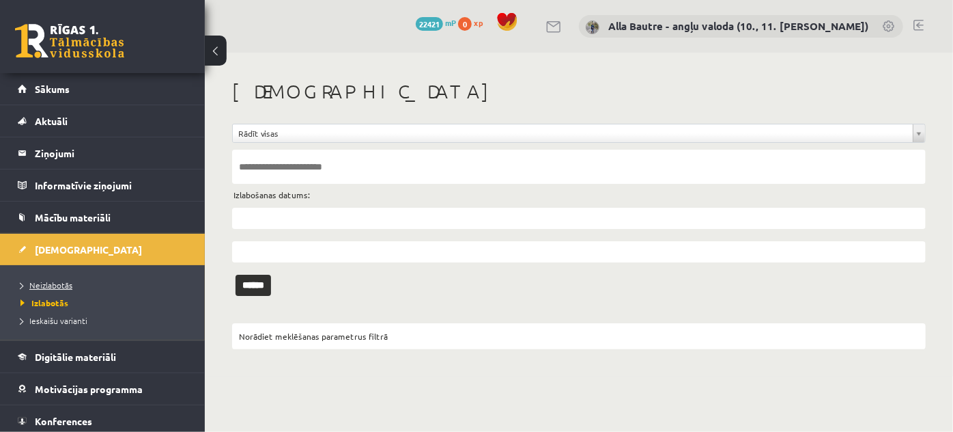
click at [67, 279] on span "Neizlabotās" at bounding box center [46, 284] width 52 height 11
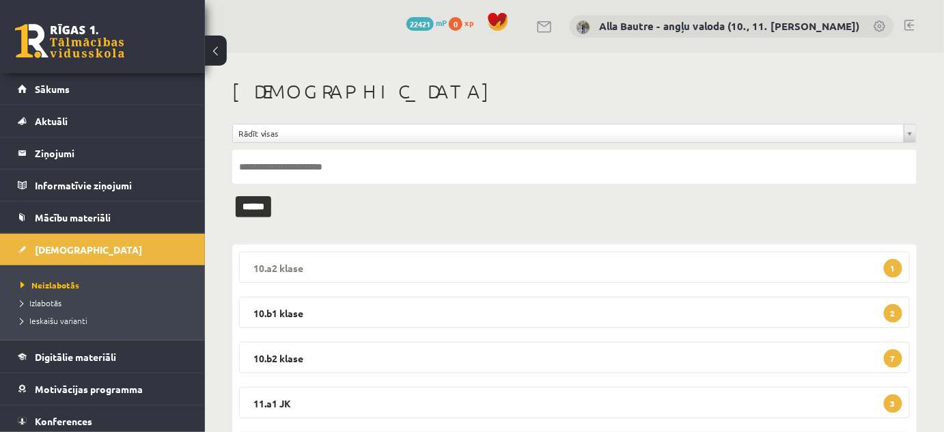
click at [267, 266] on legend "10.a2 klase 1" at bounding box center [574, 266] width 671 height 31
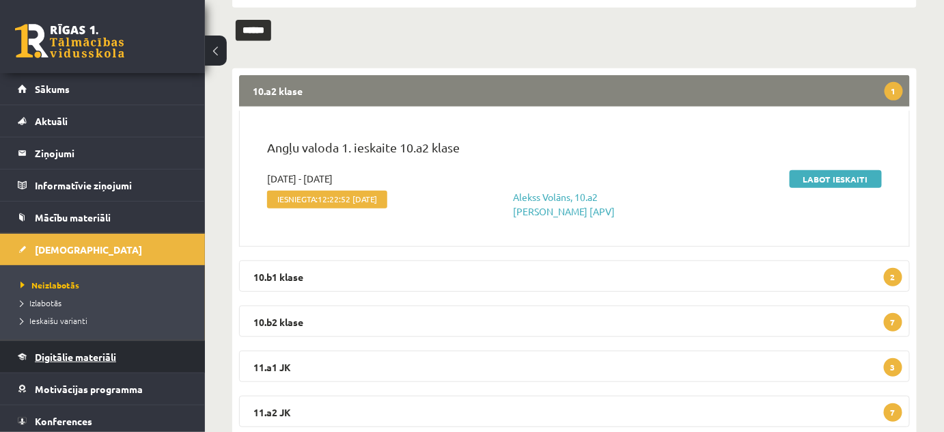
scroll to position [186, 0]
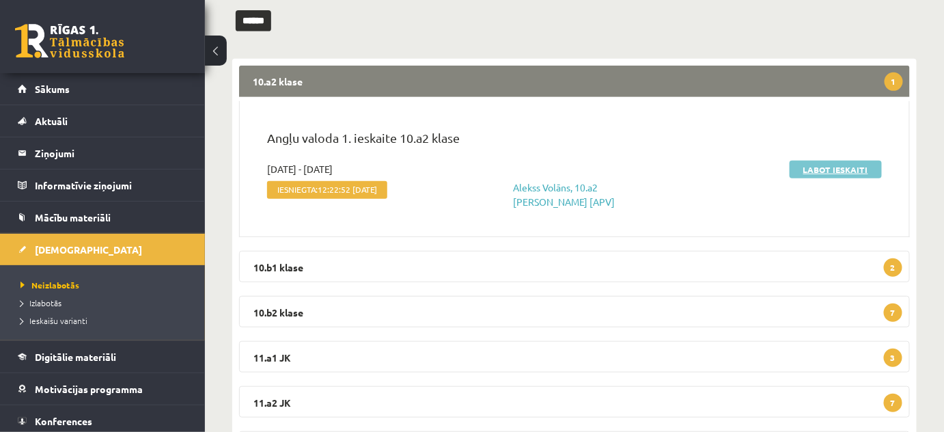
click at [835, 169] on link "Labot ieskaiti" at bounding box center [835, 169] width 92 height 18
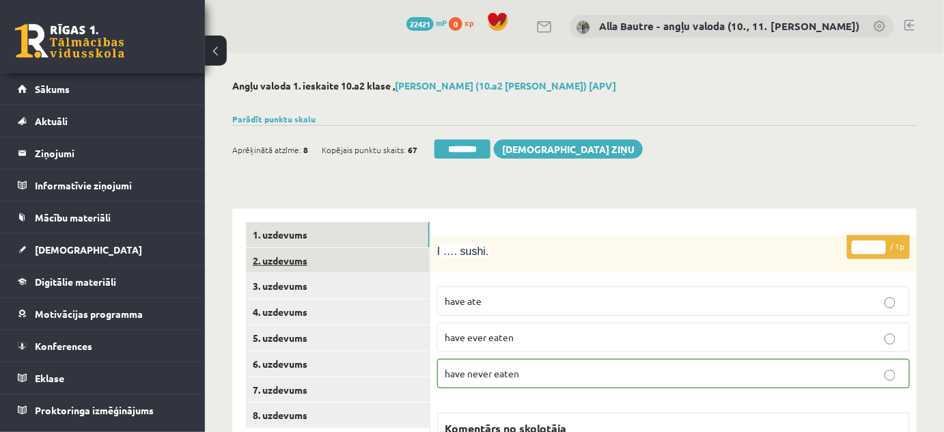
click at [283, 262] on link "2. uzdevums" at bounding box center [338, 260] width 184 height 25
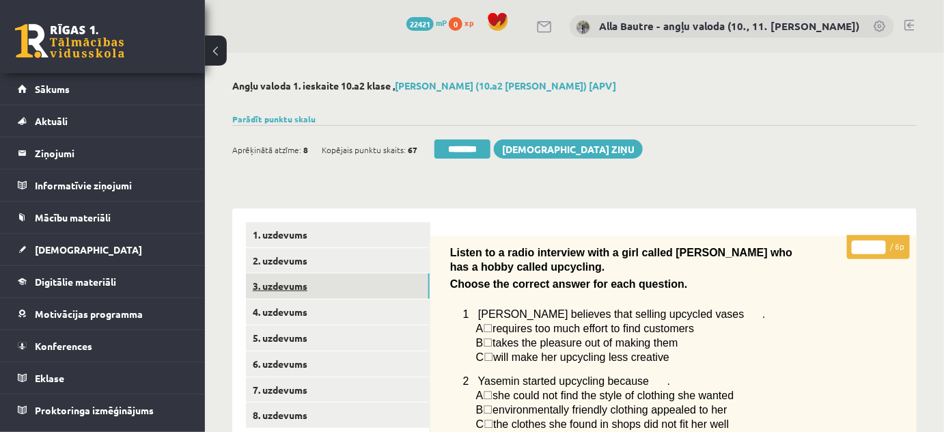
click at [281, 289] on link "3. uzdevums" at bounding box center [338, 285] width 184 height 25
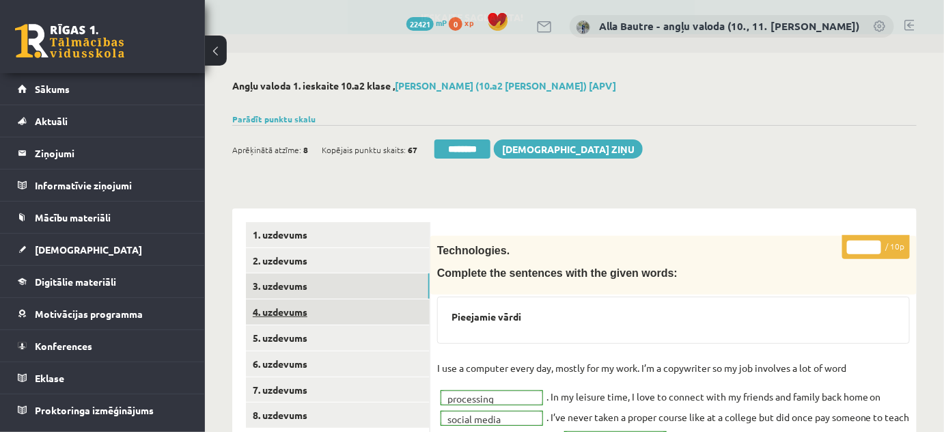
click at [283, 312] on link "4. uzdevums" at bounding box center [338, 311] width 184 height 25
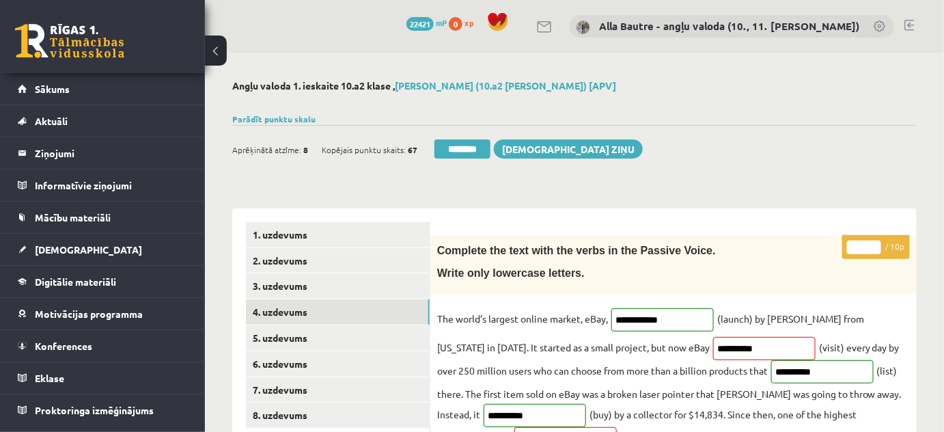
click at [872, 242] on input "*" at bounding box center [864, 247] width 34 height 14
type input "*"
click at [873, 244] on input "*" at bounding box center [864, 247] width 34 height 14
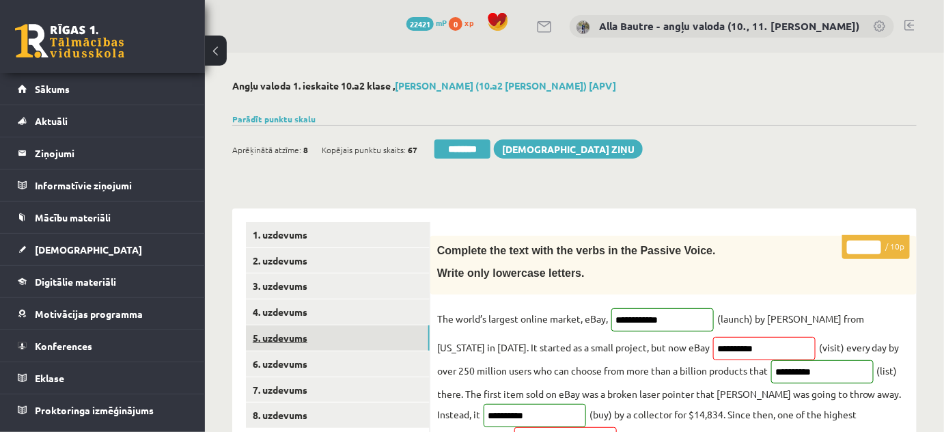
click at [288, 333] on link "5. uzdevums" at bounding box center [338, 337] width 184 height 25
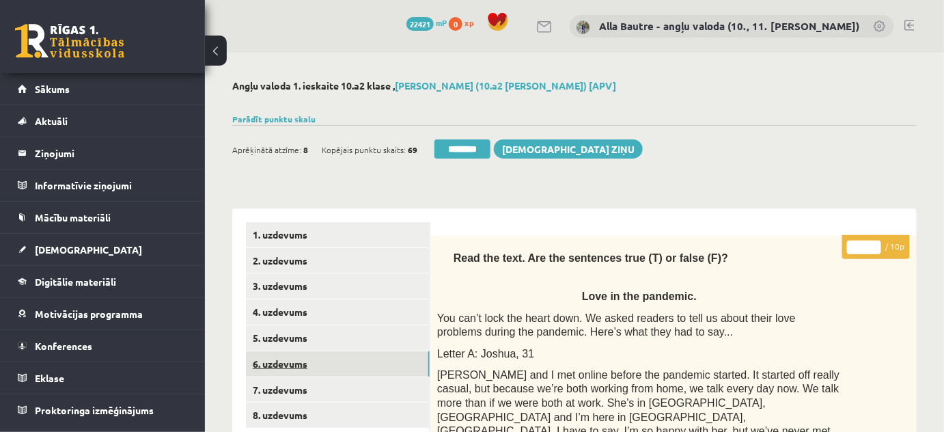
click at [285, 360] on link "6. uzdevums" at bounding box center [338, 363] width 184 height 25
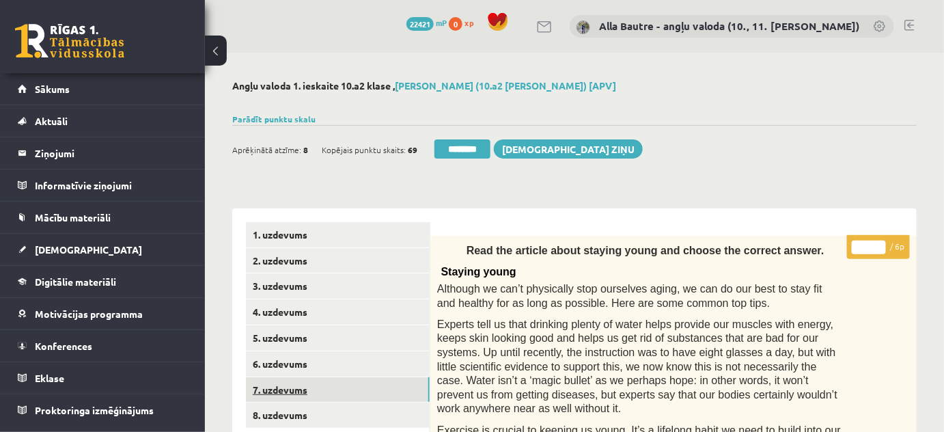
click at [282, 387] on link "7. uzdevums" at bounding box center [338, 389] width 184 height 25
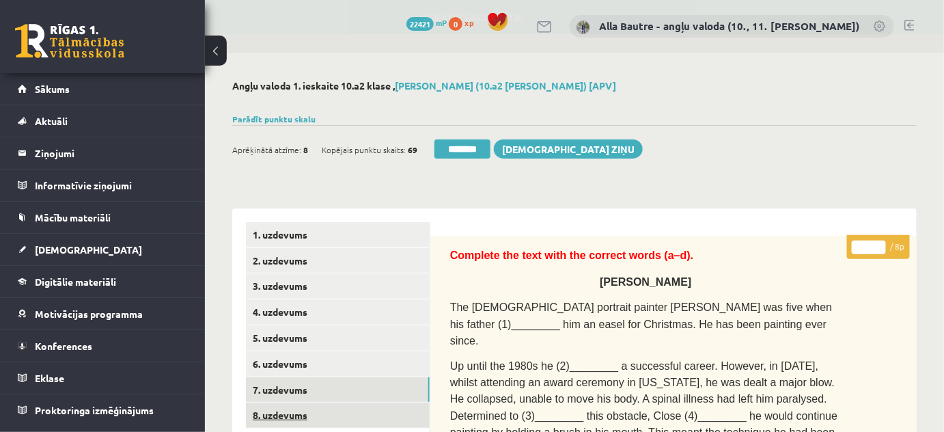
click at [286, 412] on link "8. uzdevums" at bounding box center [338, 414] width 184 height 25
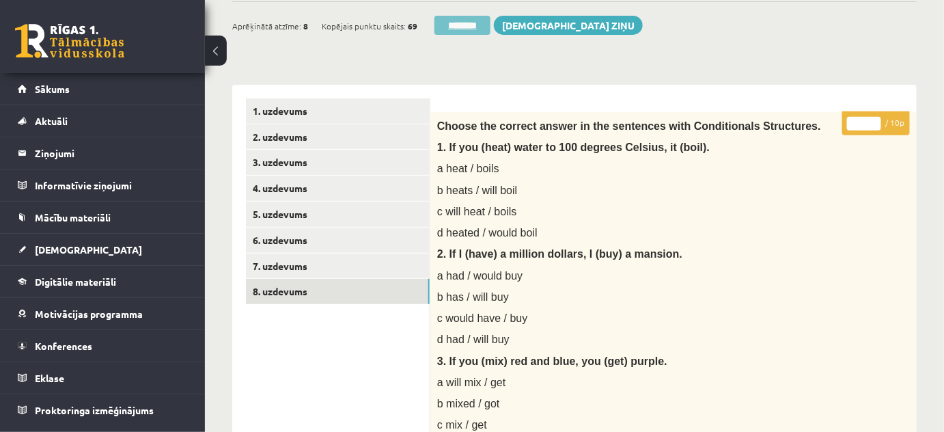
click at [468, 29] on input "********" at bounding box center [462, 25] width 56 height 19
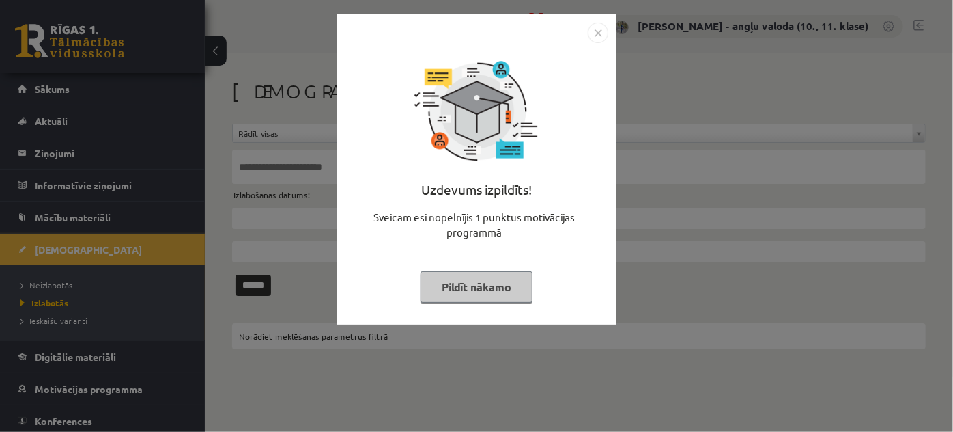
click at [595, 32] on img "Close" at bounding box center [598, 33] width 20 height 20
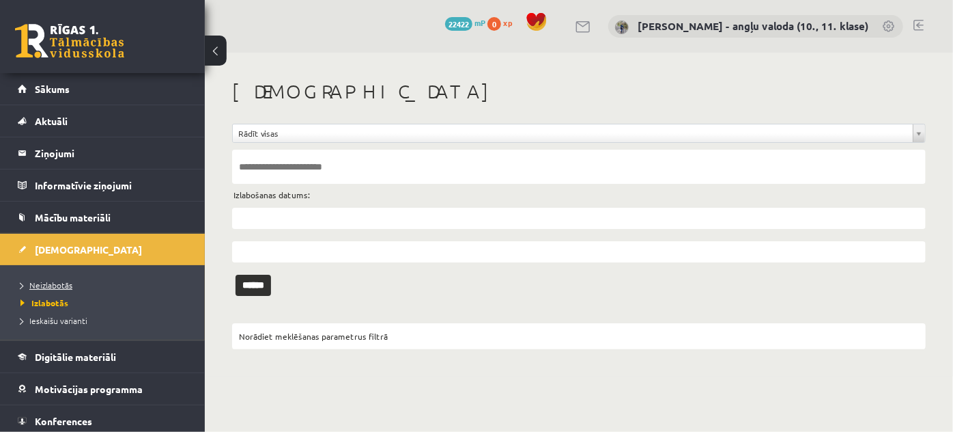
click at [54, 281] on span "Neizlabotās" at bounding box center [46, 284] width 52 height 11
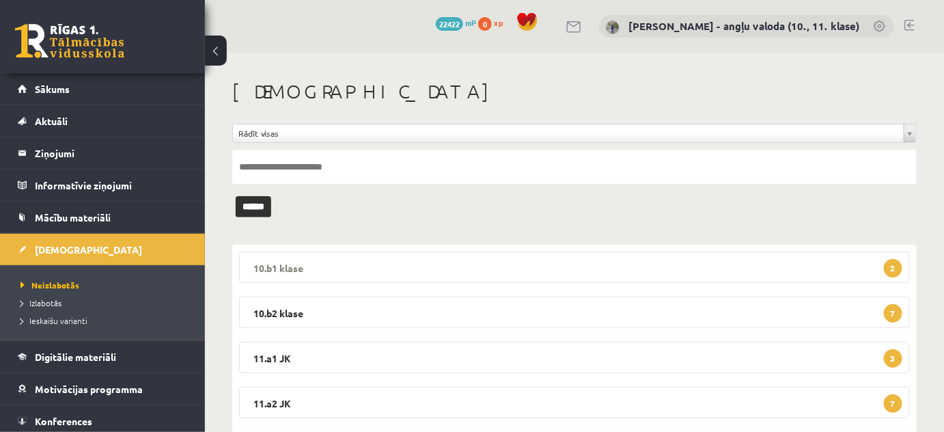
click at [275, 262] on legend "10.b1 klase 2" at bounding box center [574, 266] width 671 height 31
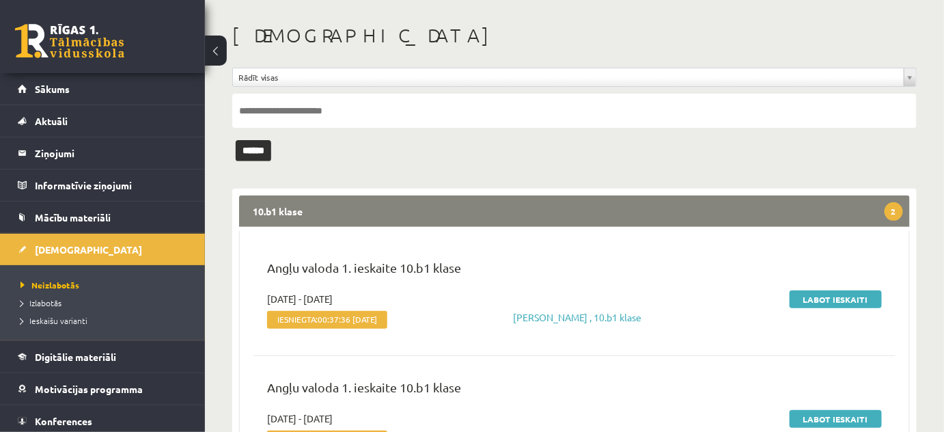
scroll to position [186, 0]
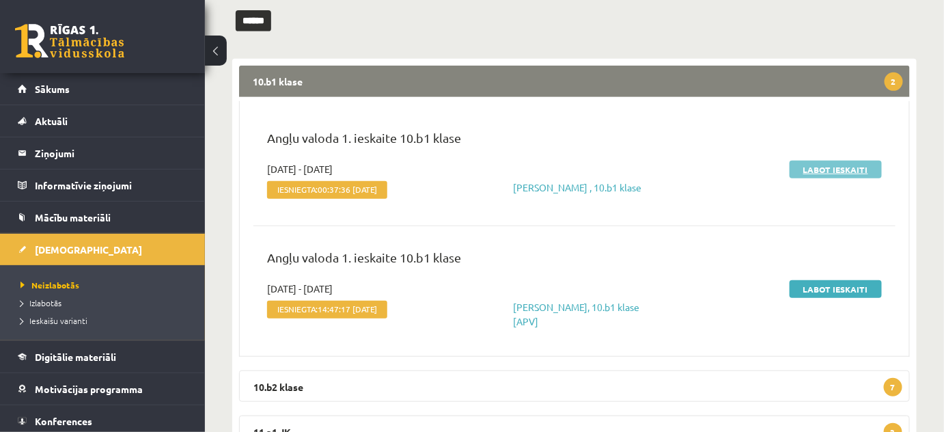
click at [829, 170] on link "Labot ieskaiti" at bounding box center [835, 169] width 92 height 18
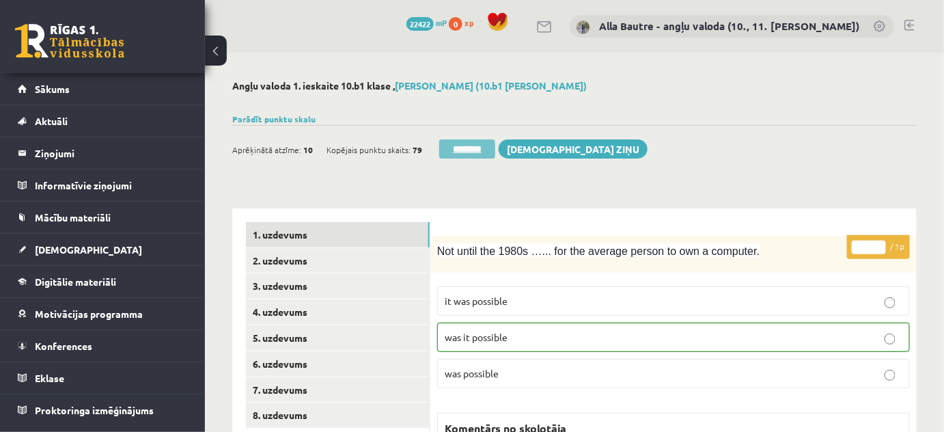
click at [468, 150] on input "********" at bounding box center [467, 148] width 56 height 19
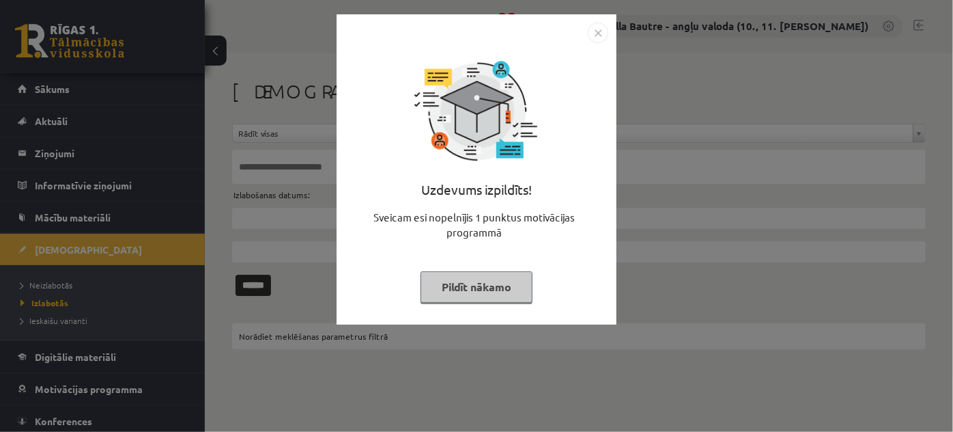
click at [602, 32] on img "Close" at bounding box center [598, 33] width 20 height 20
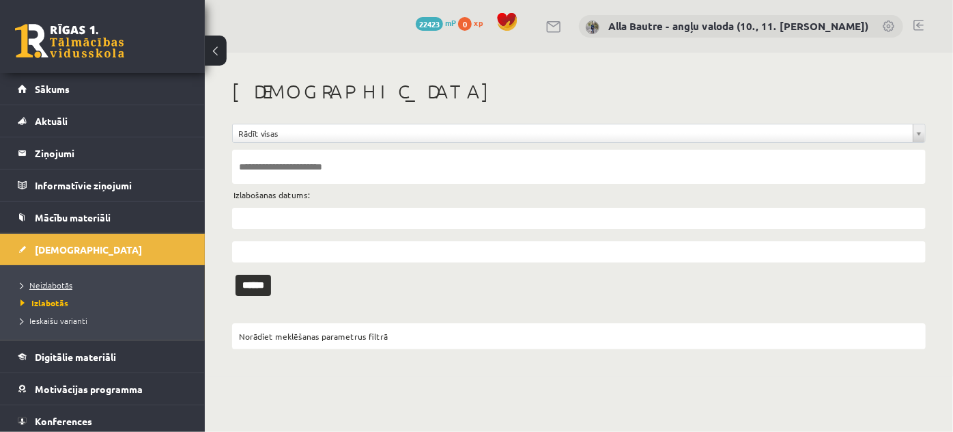
click at [69, 279] on span "Neizlabotās" at bounding box center [46, 284] width 52 height 11
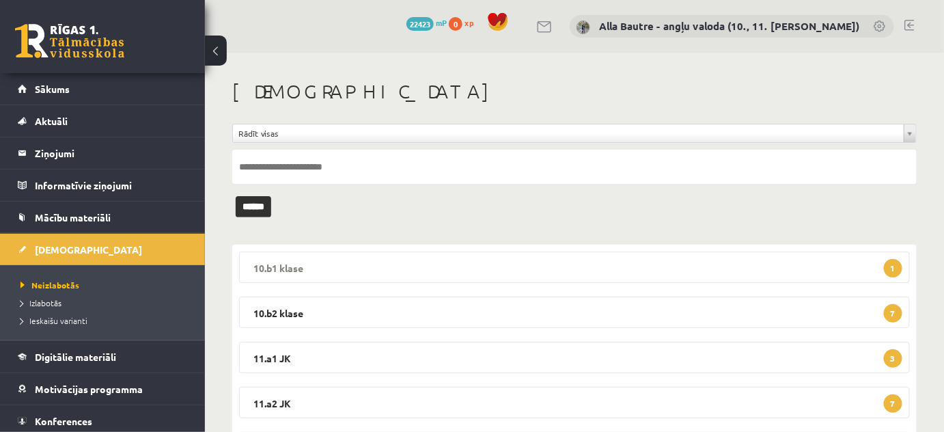
click at [290, 266] on legend "10.b1 klase 1" at bounding box center [574, 266] width 671 height 31
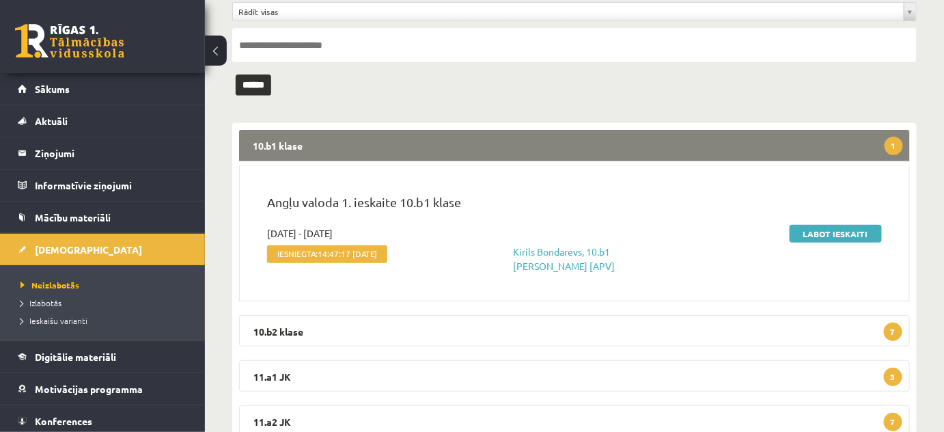
scroll to position [124, 0]
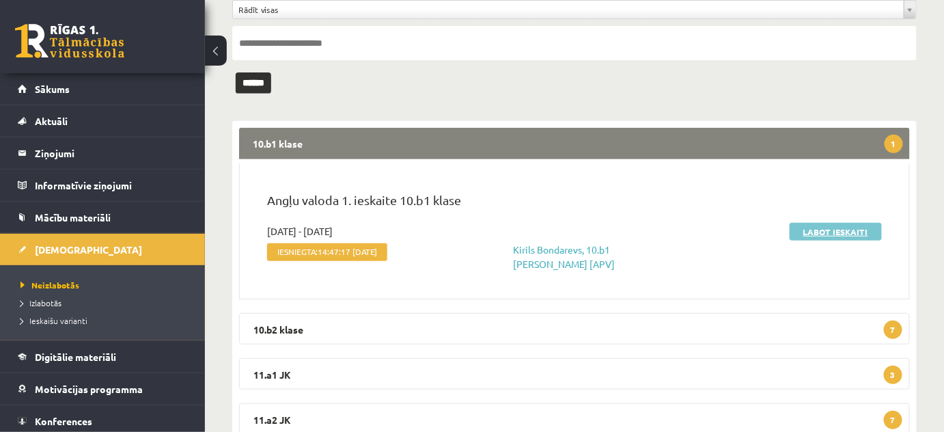
click at [822, 234] on link "Labot ieskaiti" at bounding box center [835, 232] width 92 height 18
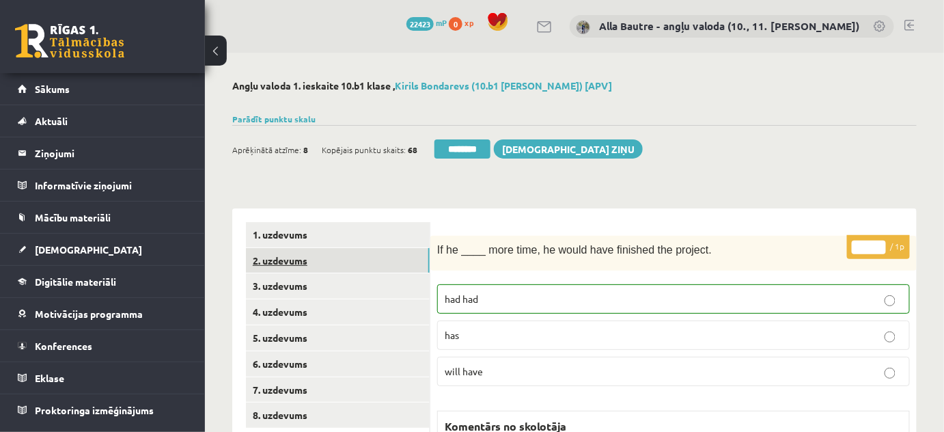
click at [290, 251] on link "2. uzdevums" at bounding box center [338, 260] width 184 height 25
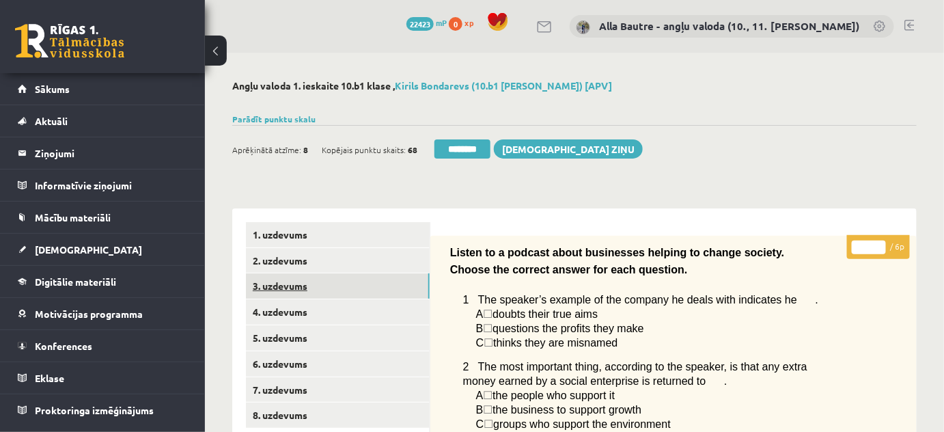
click at [288, 284] on link "3. uzdevums" at bounding box center [338, 285] width 184 height 25
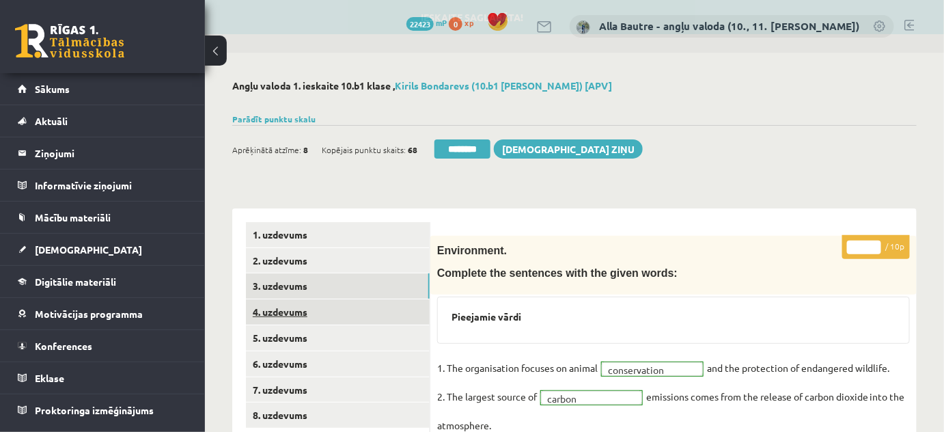
click at [290, 311] on link "4. uzdevums" at bounding box center [338, 311] width 184 height 25
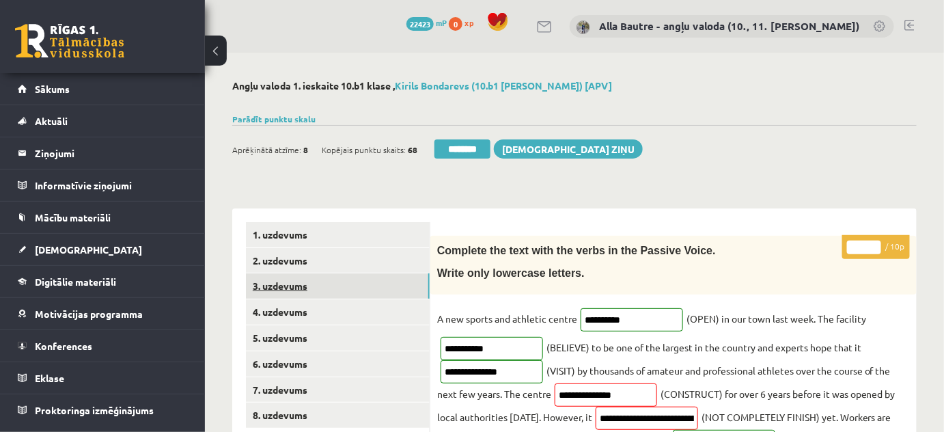
click at [272, 285] on link "3. uzdevums" at bounding box center [338, 285] width 184 height 25
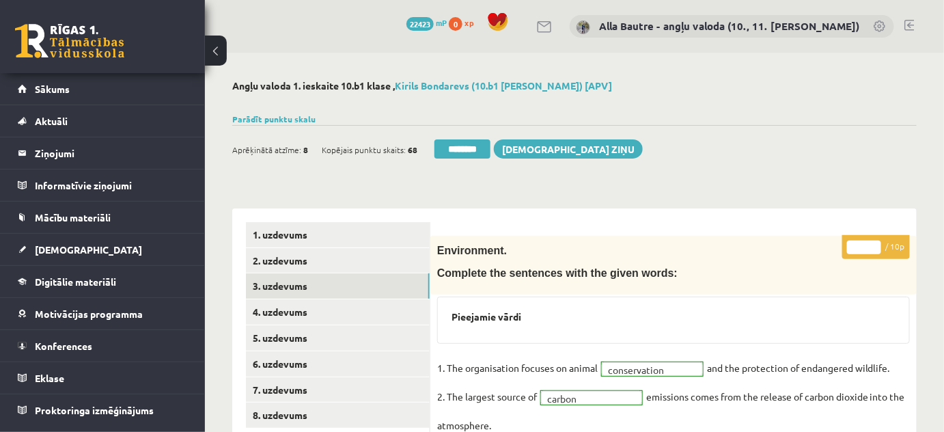
click at [488, 318] on h3 "Pieejamie vārdi" at bounding box center [673, 317] width 444 height 12
click at [538, 318] on h3 "Pieejamie vārdi" at bounding box center [673, 317] width 444 height 12
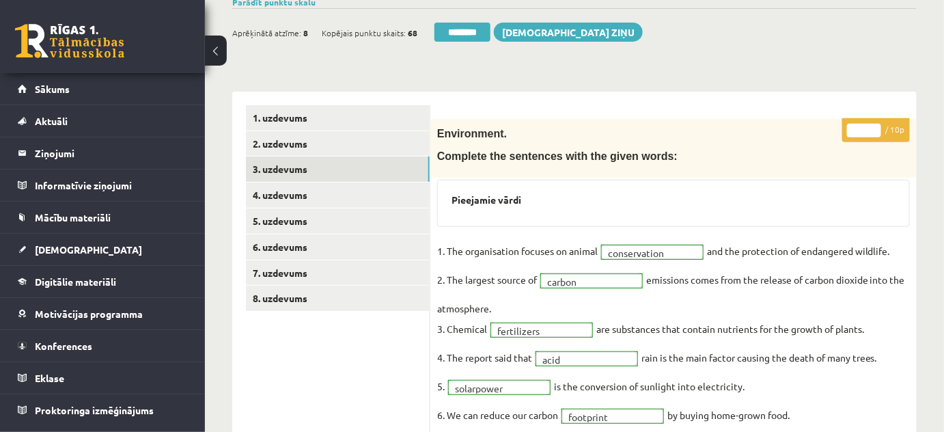
scroll to position [124, 0]
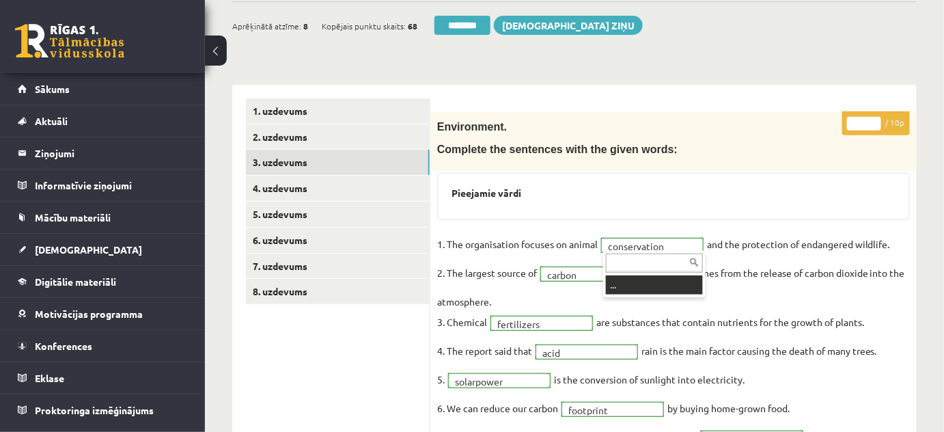
drag, startPoint x: 636, startPoint y: 242, endPoint x: 628, endPoint y: 212, distance: 30.5
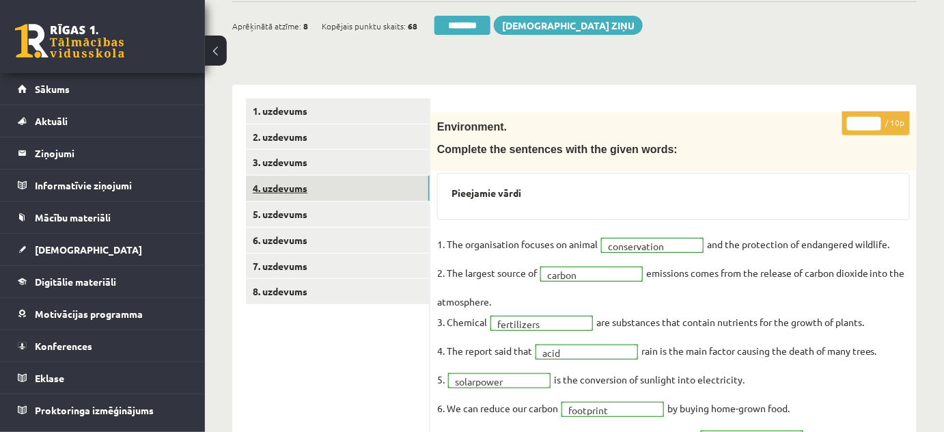
click at [290, 185] on link "4. uzdevums" at bounding box center [338, 187] width 184 height 25
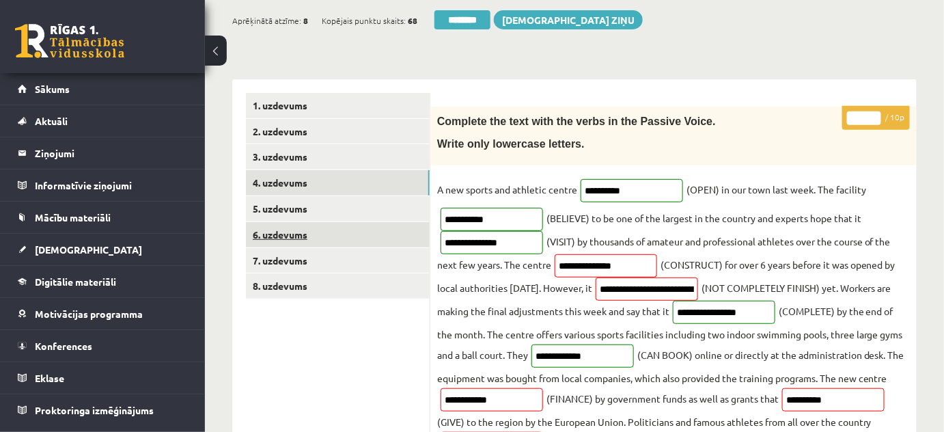
scroll to position [0, 0]
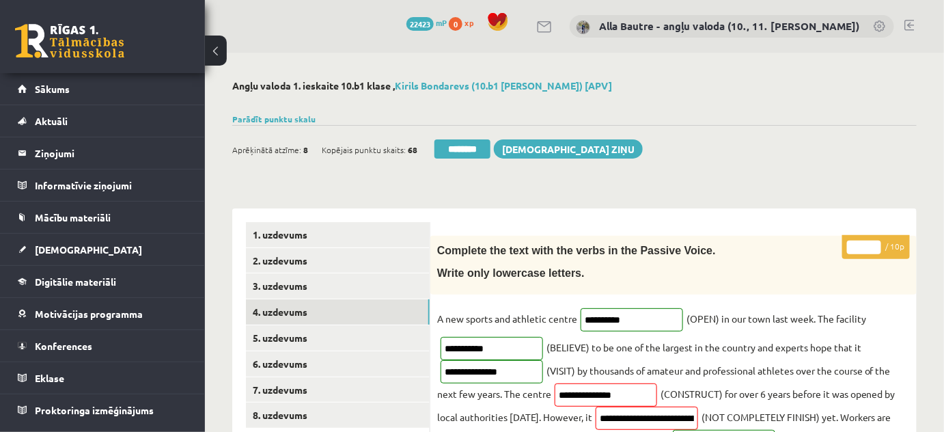
click at [875, 245] on input "**" at bounding box center [864, 247] width 34 height 14
click at [874, 249] on input "*" at bounding box center [864, 247] width 34 height 14
type input "*"
click at [874, 249] on input "*" at bounding box center [864, 247] width 34 height 14
click at [314, 335] on link "5. uzdevums" at bounding box center [338, 337] width 184 height 25
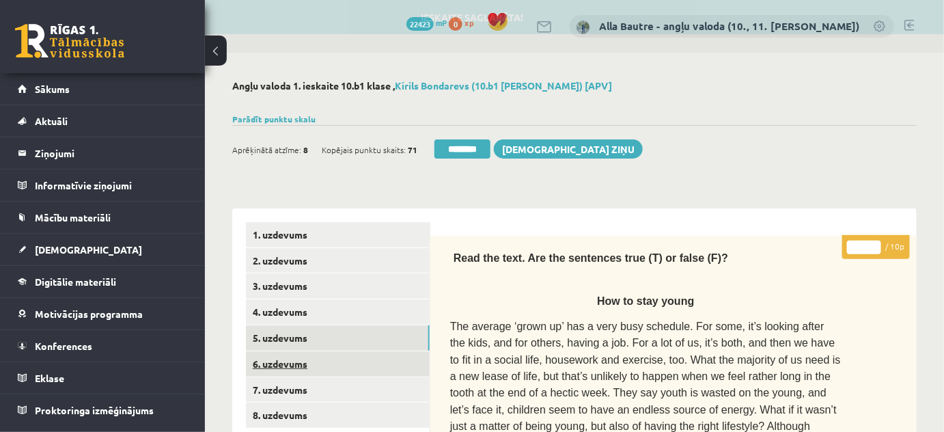
click at [294, 362] on link "6. uzdevums" at bounding box center [338, 363] width 184 height 25
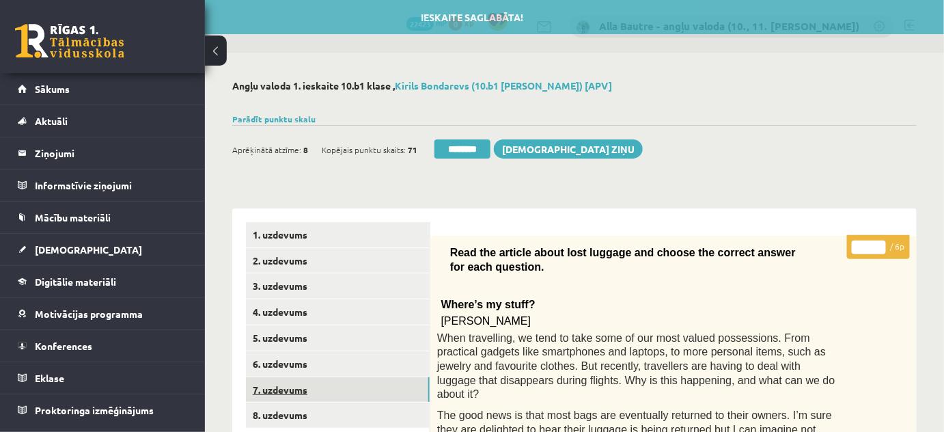
click at [296, 387] on link "7. uzdevums" at bounding box center [338, 389] width 184 height 25
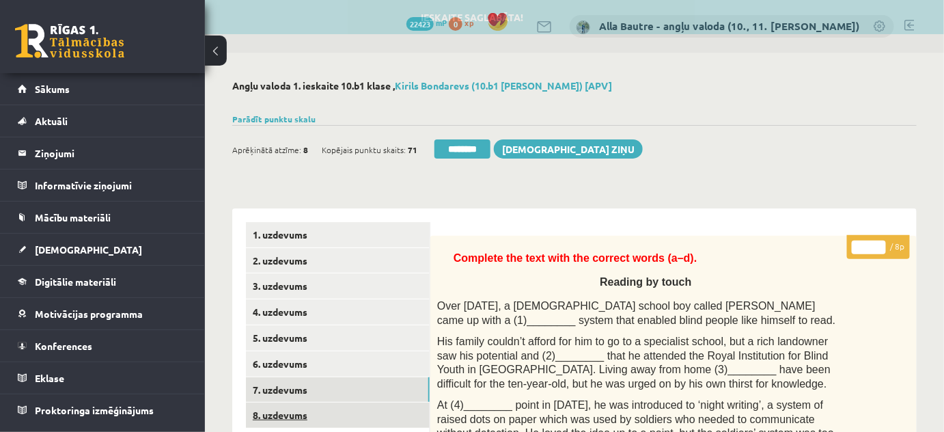
click at [292, 413] on link "8. uzdevums" at bounding box center [338, 414] width 184 height 25
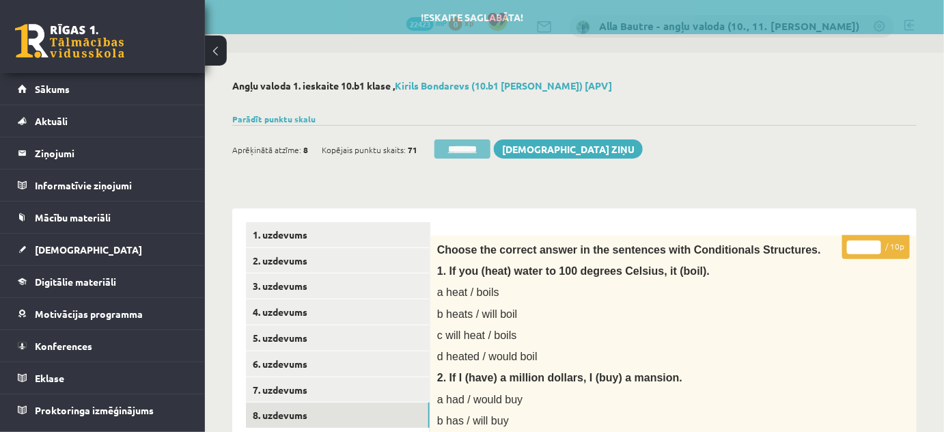
click at [481, 147] on input "********" at bounding box center [462, 148] width 56 height 19
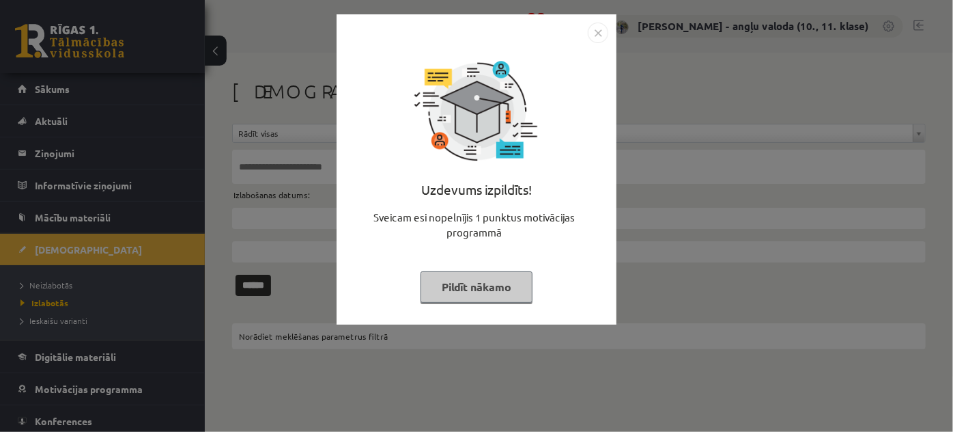
click at [600, 32] on img "Close" at bounding box center [598, 33] width 20 height 20
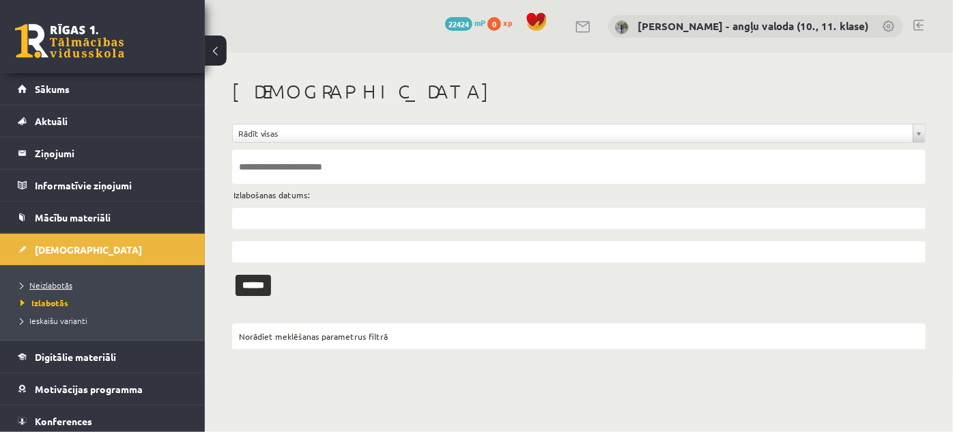
click at [65, 279] on link "Neizlabotās" at bounding box center [105, 285] width 171 height 12
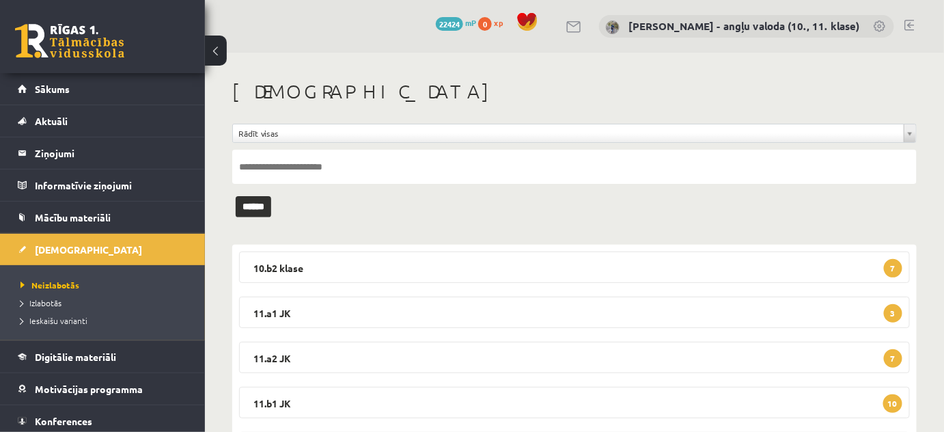
click at [912, 21] on link at bounding box center [909, 25] width 10 height 11
